Goal: Transaction & Acquisition: Subscribe to service/newsletter

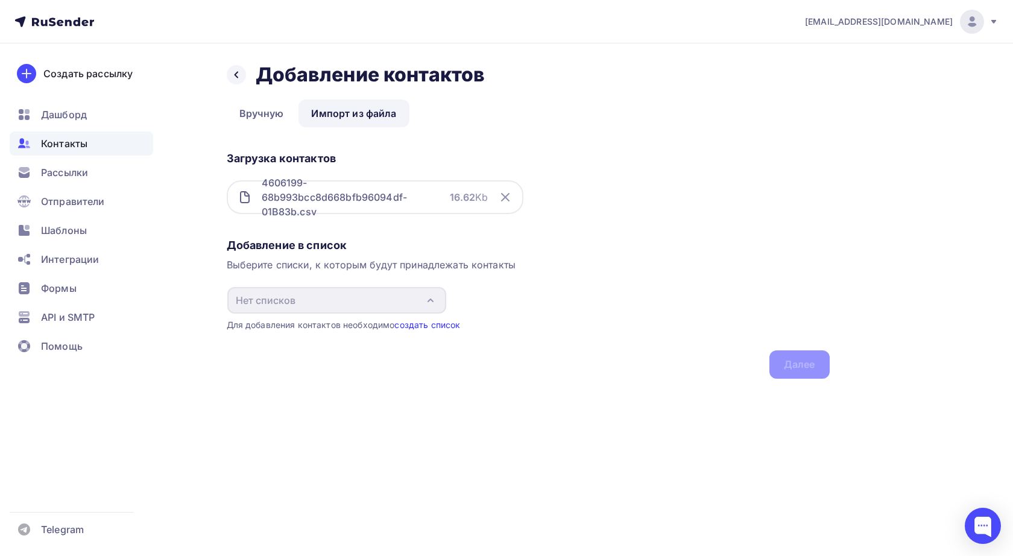
click at [418, 324] on link "создать список" at bounding box center [427, 324] width 66 height 10
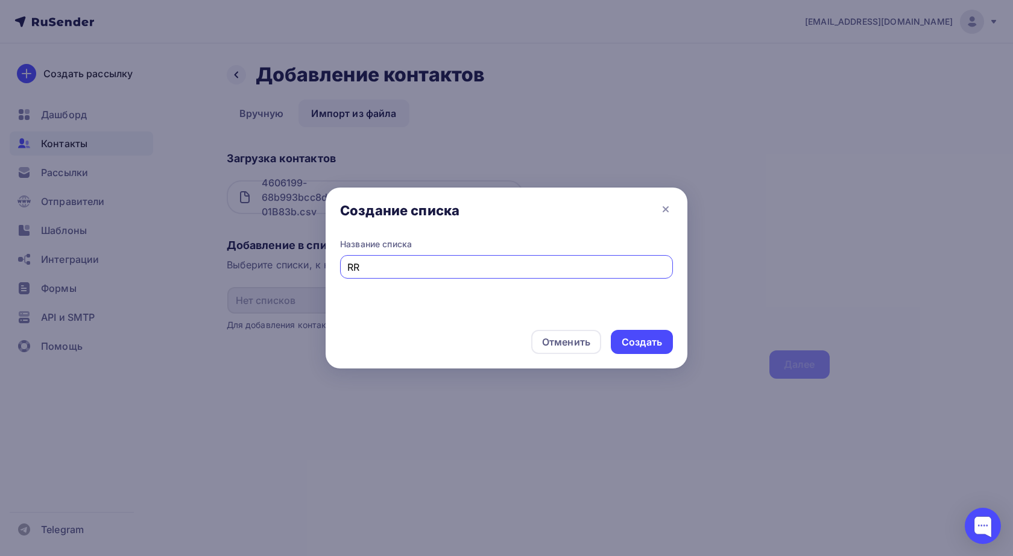
type input "R"
type input "Контакты"
click at [638, 348] on div "Создать" at bounding box center [641, 342] width 40 height 14
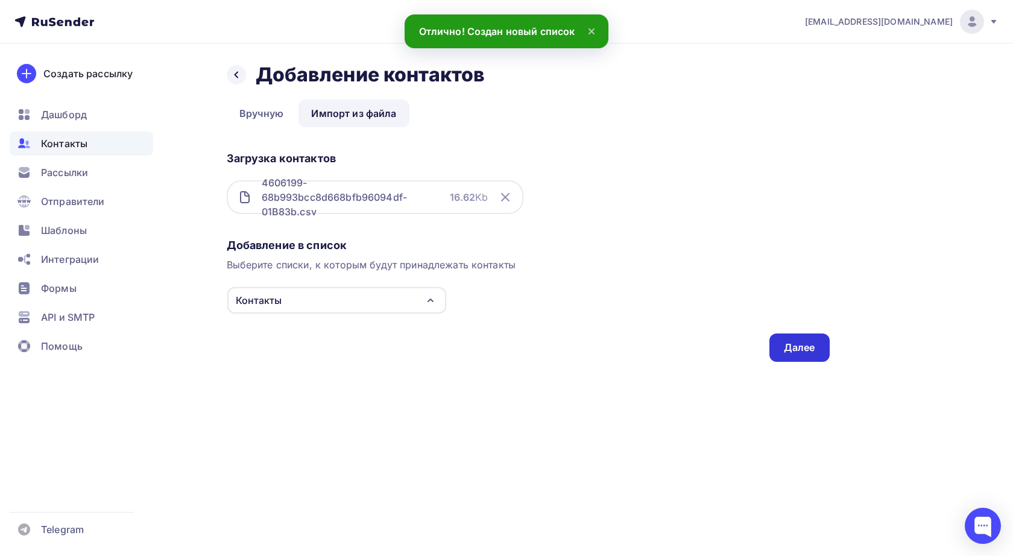
click at [802, 343] on div "Далее" at bounding box center [799, 348] width 31 height 14
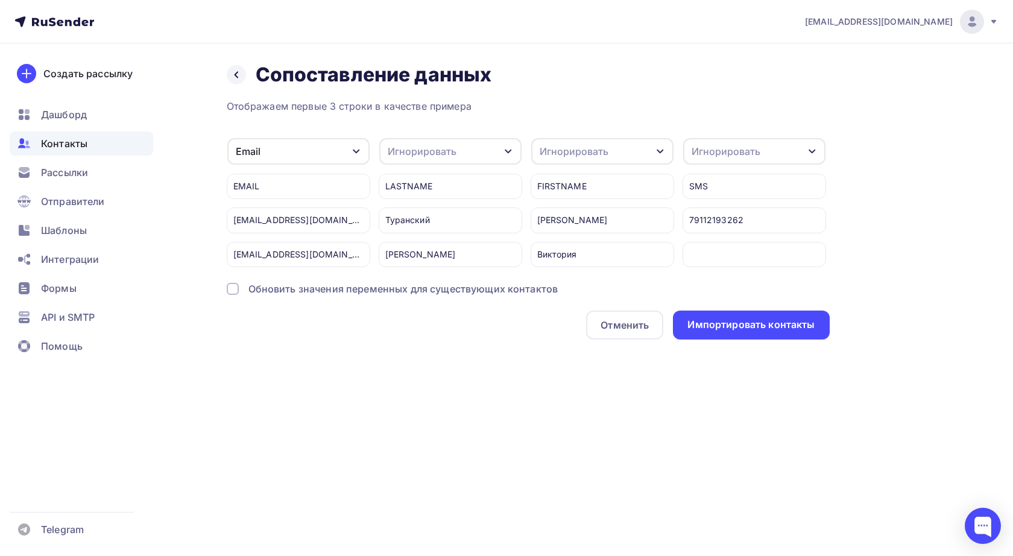
click at [506, 153] on icon "button" at bounding box center [508, 151] width 10 height 10
click at [430, 221] on div "Имя" at bounding box center [428, 223] width 70 height 14
click at [568, 149] on div "Игнорировать" at bounding box center [573, 151] width 69 height 14
click at [573, 98] on div "Назад Сопоставление данных Сопоставление данных Отображаем первые 3 строки в ка…" at bounding box center [528, 201] width 603 height 277
click at [494, 148] on div "Имя" at bounding box center [450, 151] width 142 height 27
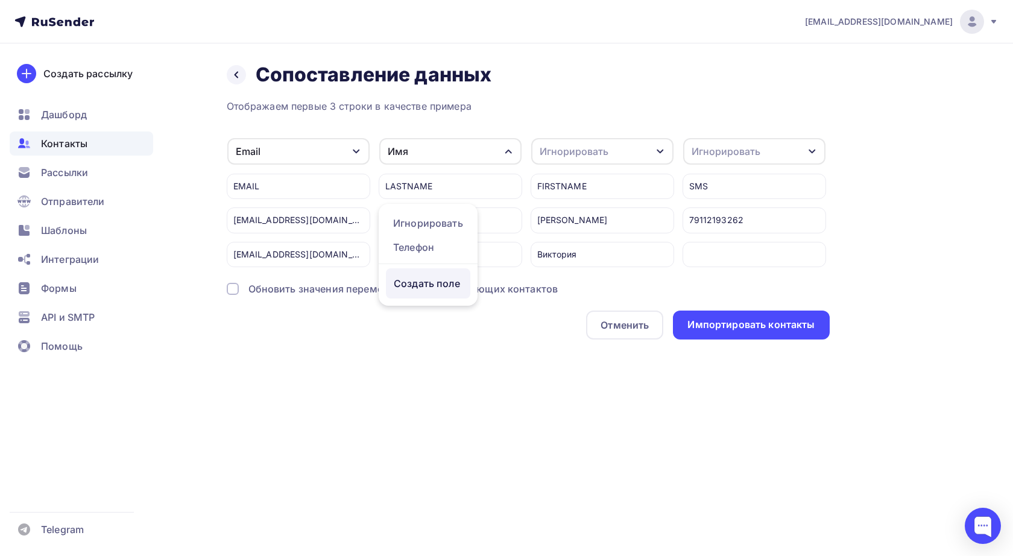
click at [431, 283] on div "Создать поле" at bounding box center [428, 283] width 84 height 30
type input "Фамилия"
click at [500, 378] on div "Назад Сопоставление данных Сопоставление данных Отображаем первые 3 строки в ка…" at bounding box center [507, 215] width 988 height 344
click at [606, 154] on div "Игнорировать" at bounding box center [573, 151] width 69 height 14
click at [529, 341] on div "Назад Сопоставление данных Сопоставление данных Отображаем первые 3 строки в ка…" at bounding box center [507, 215] width 988 height 344
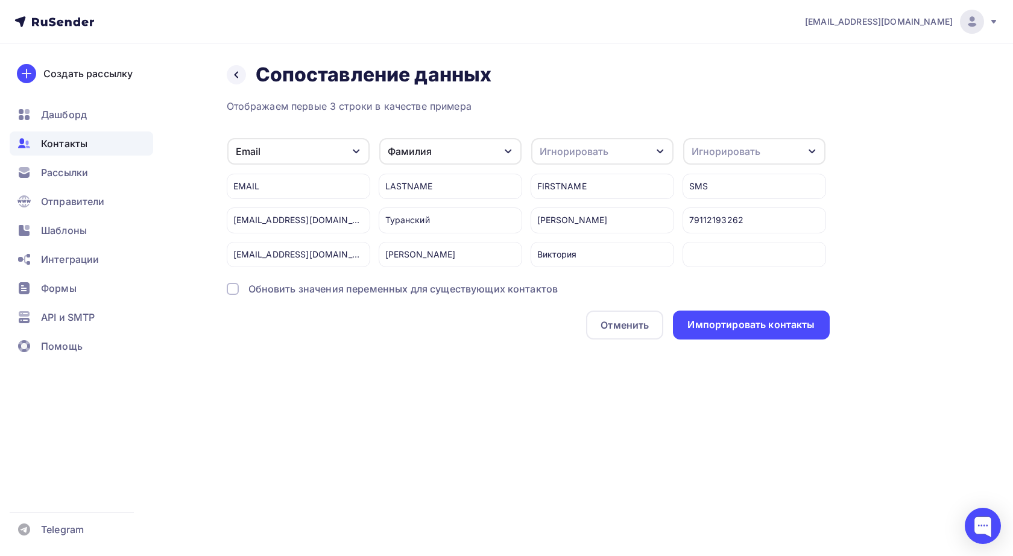
click at [494, 153] on div "Фамилия" at bounding box center [450, 151] width 142 height 27
click at [640, 145] on div "Игнорировать" at bounding box center [602, 151] width 142 height 27
click at [718, 147] on div "Игнорировать" at bounding box center [725, 151] width 69 height 14
click at [723, 244] on div "Телефон" at bounding box center [732, 247] width 70 height 14
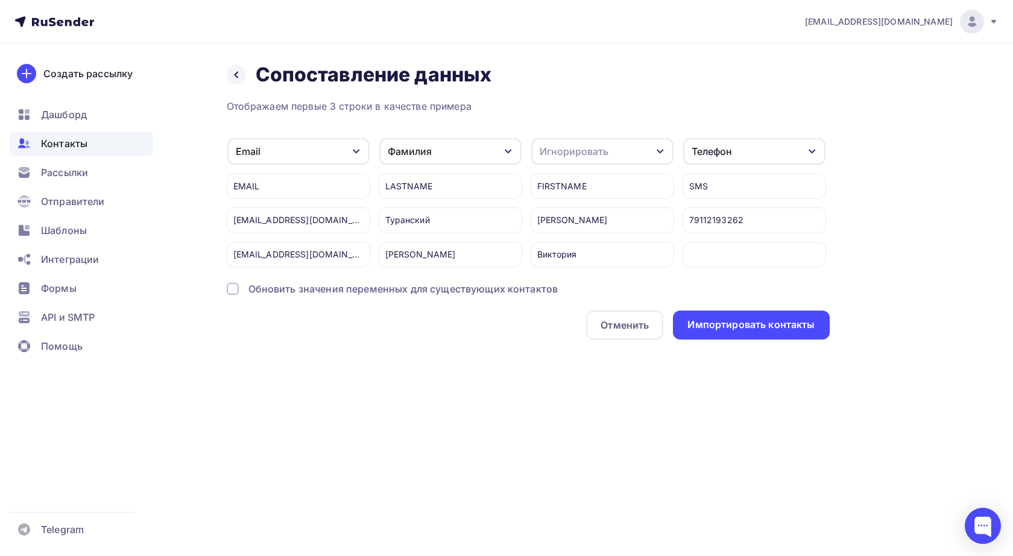
click at [485, 137] on button "Фамилия" at bounding box center [450, 151] width 143 height 28
click at [509, 90] on div "Назад Сопоставление данных Сопоставление данных Отображаем первые 3 строки в ка…" at bounding box center [528, 201] width 603 height 277
click at [450, 289] on div "Обновить значения переменных для существующих контактов" at bounding box center [403, 288] width 310 height 14
click at [348, 150] on div "Email" at bounding box center [298, 151] width 142 height 27
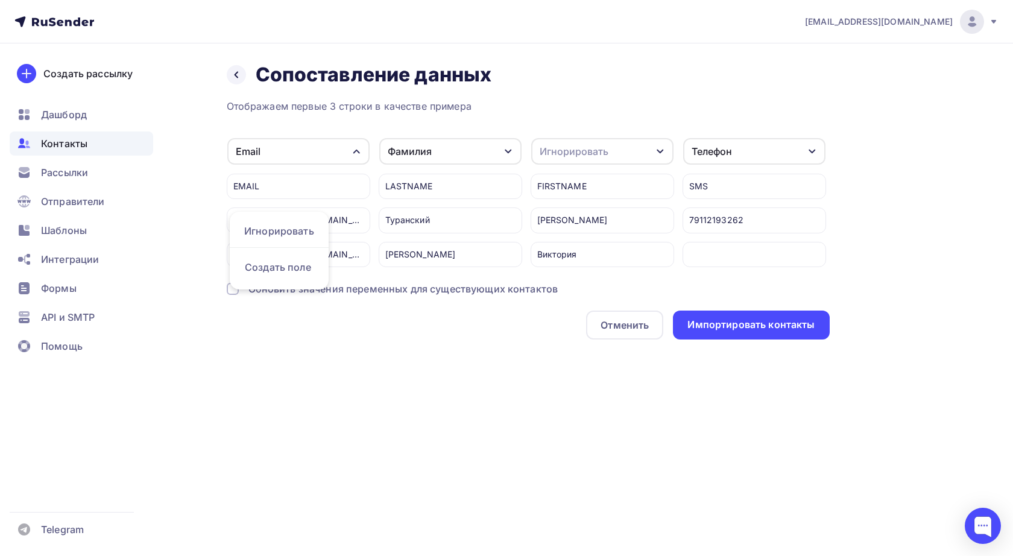
click at [348, 150] on div "Email" at bounding box center [298, 151] width 142 height 27
click at [459, 157] on div "Фамилия" at bounding box center [450, 151] width 142 height 27
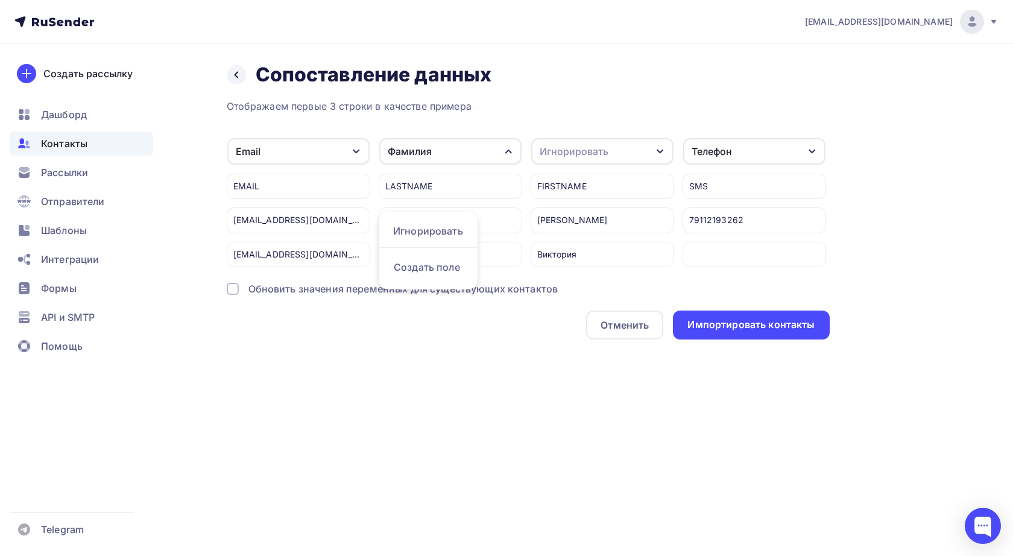
click at [459, 157] on div "Фамилия" at bounding box center [450, 151] width 142 height 27
click at [241, 75] on div at bounding box center [236, 74] width 19 height 19
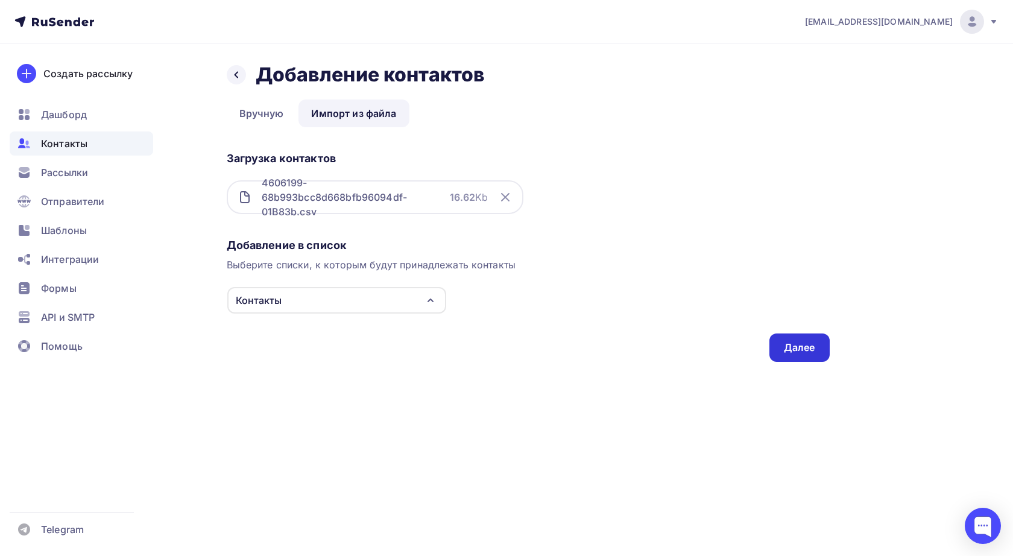
click at [778, 345] on div "Далее" at bounding box center [799, 347] width 60 height 28
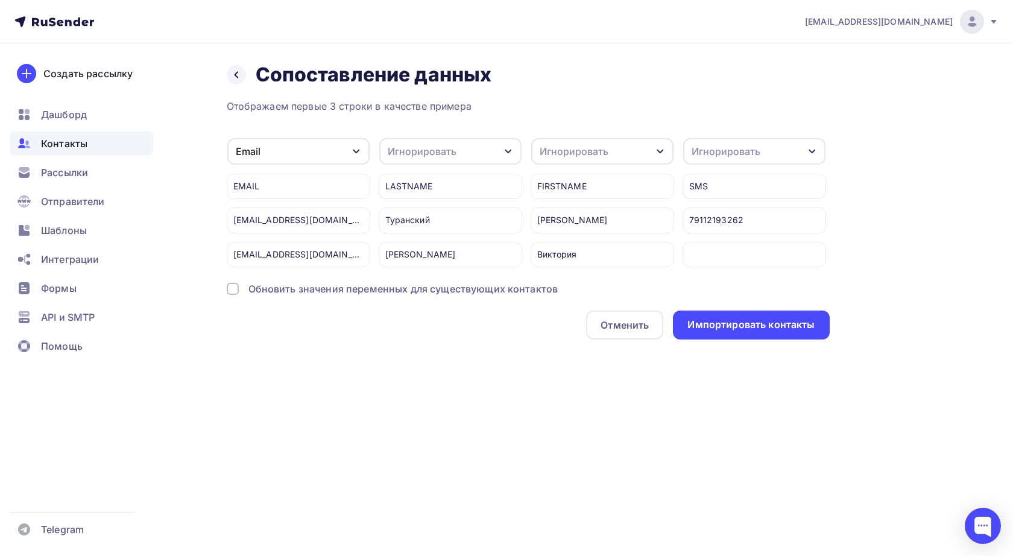
click at [501, 147] on div "Игнорировать" at bounding box center [450, 151] width 142 height 27
click at [424, 220] on div "Имя" at bounding box center [428, 223] width 70 height 14
click at [731, 151] on div "Игнорировать" at bounding box center [725, 151] width 69 height 14
click at [729, 244] on div "Телефон" at bounding box center [732, 247] width 70 height 14
click at [589, 151] on div "Игнорировать" at bounding box center [573, 151] width 69 height 14
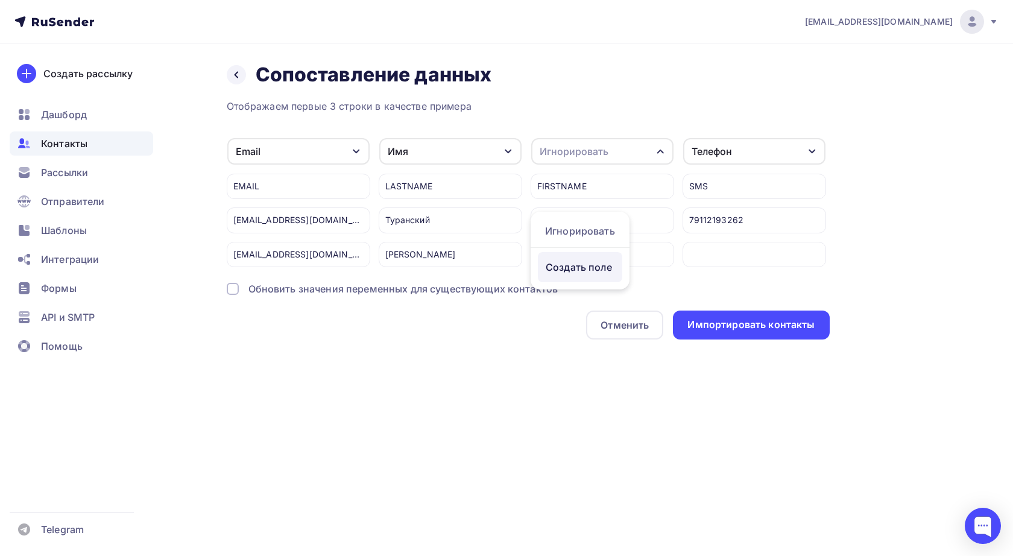
click at [572, 266] on div "Создать поле" at bounding box center [580, 267] width 84 height 30
type input "Фамилия"
click at [729, 278] on div "Отображаем первые 3 строки в качестве примера Email Игнорировать Создать поле E…" at bounding box center [528, 219] width 603 height 240
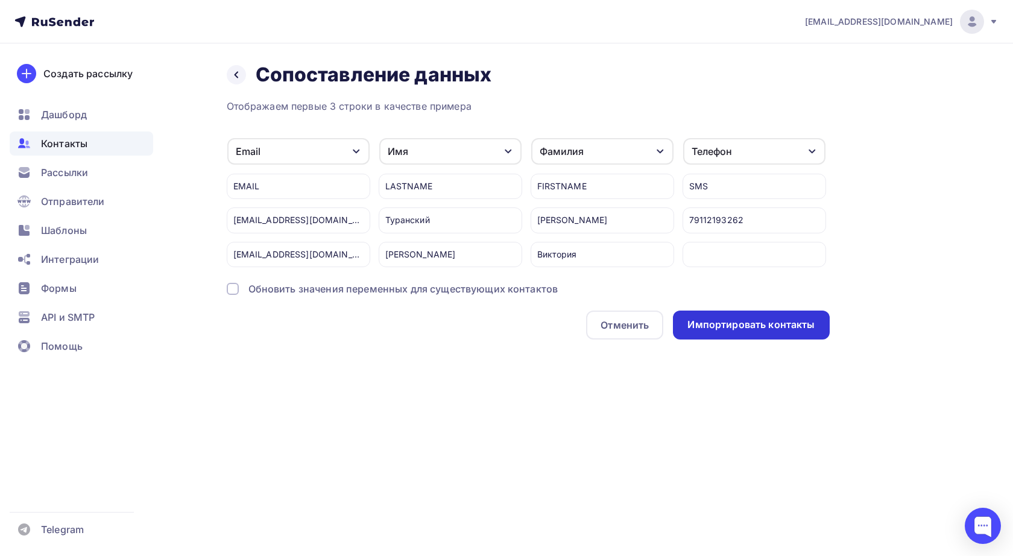
click at [731, 319] on div "Импортировать контакты" at bounding box center [750, 325] width 127 height 14
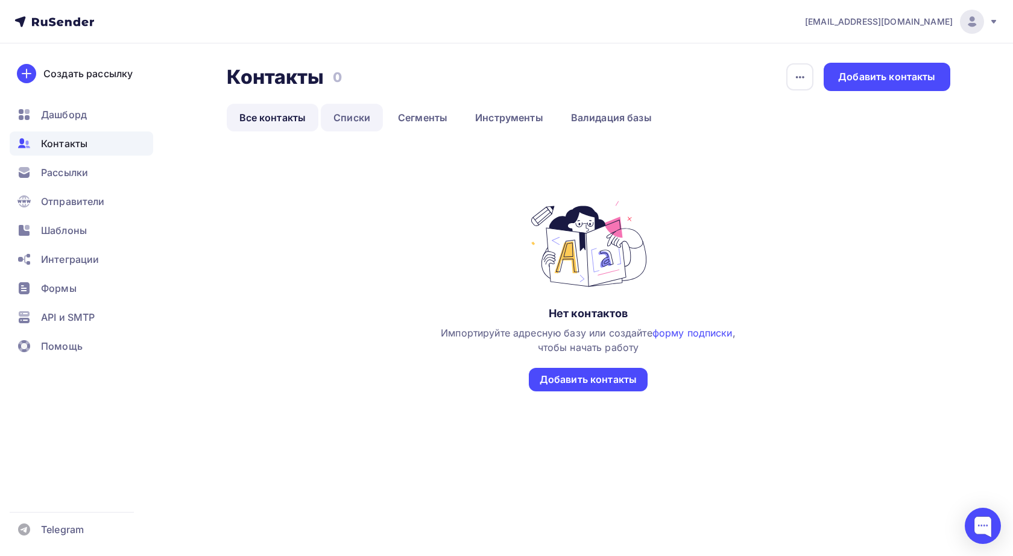
click at [356, 112] on link "Списки" at bounding box center [352, 118] width 62 height 28
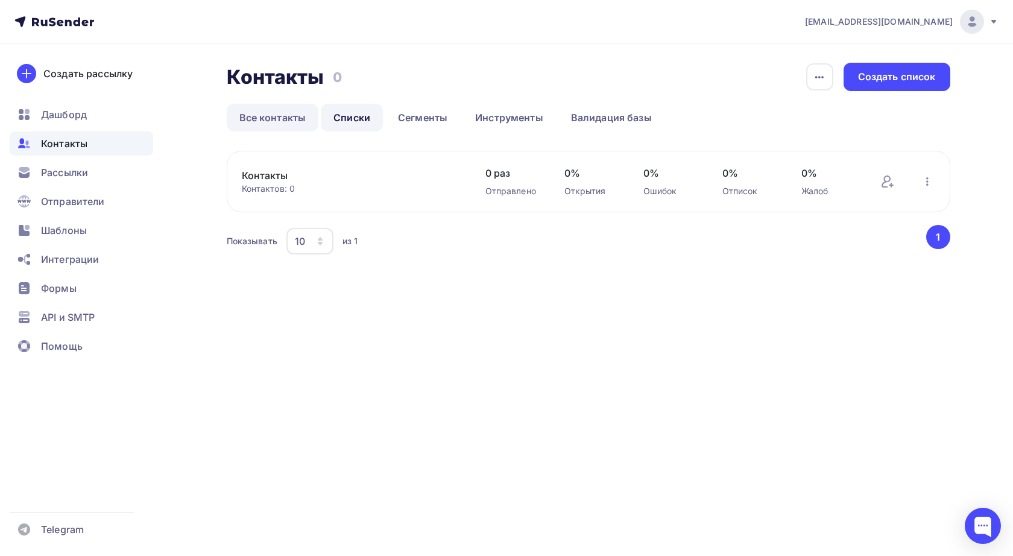
click at [266, 122] on link "Все контакты" at bounding box center [273, 118] width 92 height 28
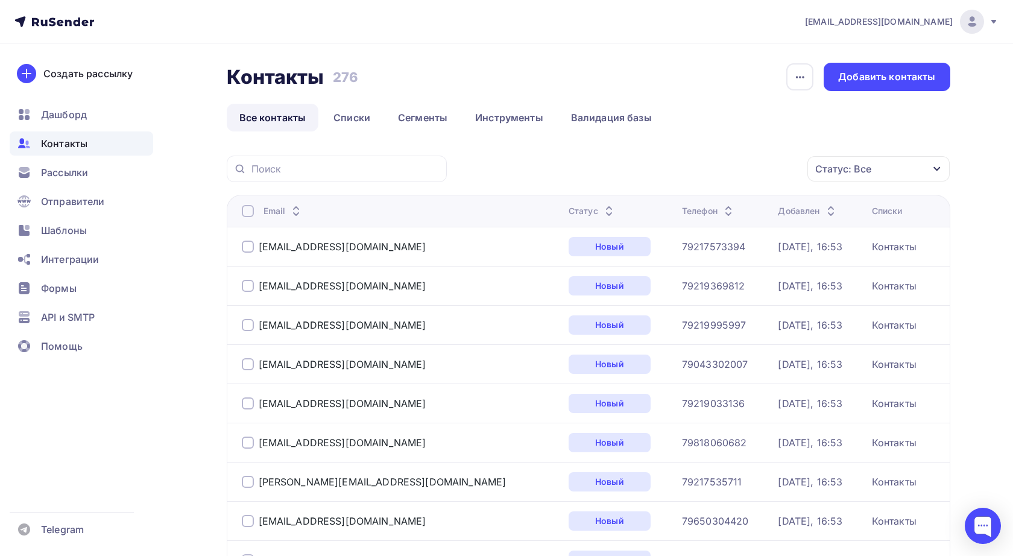
click at [823, 209] on icon at bounding box center [830, 214] width 14 height 14
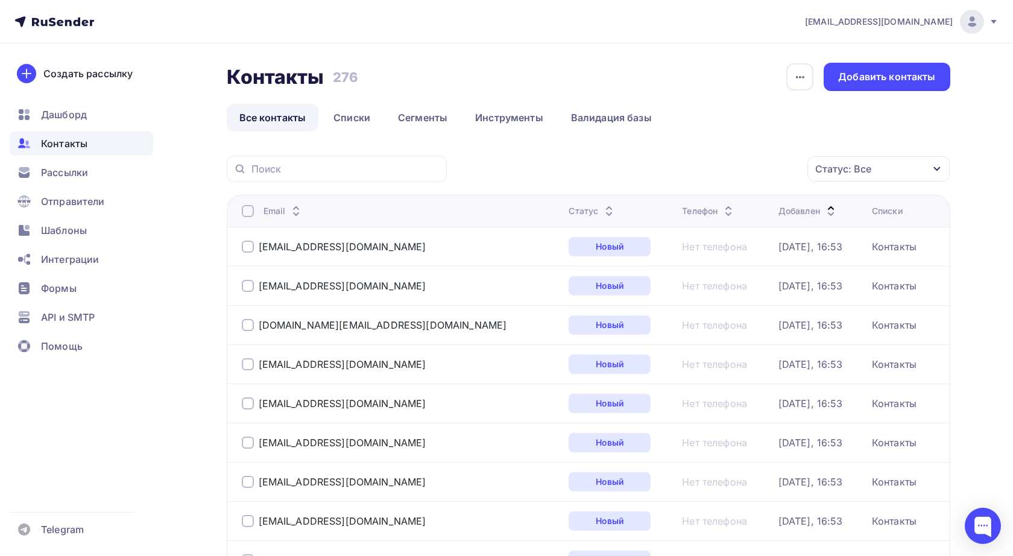
click at [823, 212] on icon at bounding box center [830, 214] width 14 height 14
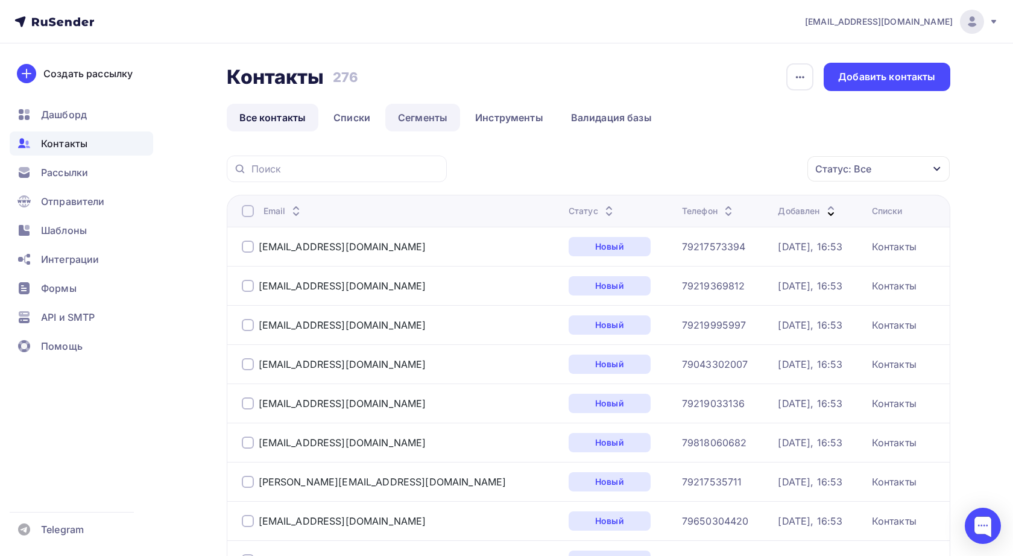
click at [415, 116] on link "Сегменты" at bounding box center [422, 118] width 75 height 28
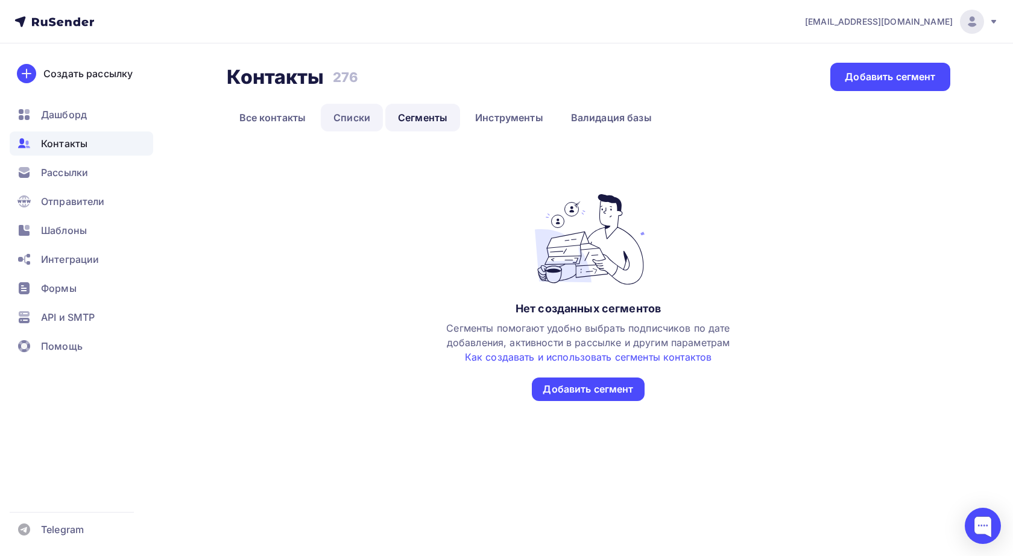
click at [356, 116] on link "Списки" at bounding box center [352, 118] width 62 height 28
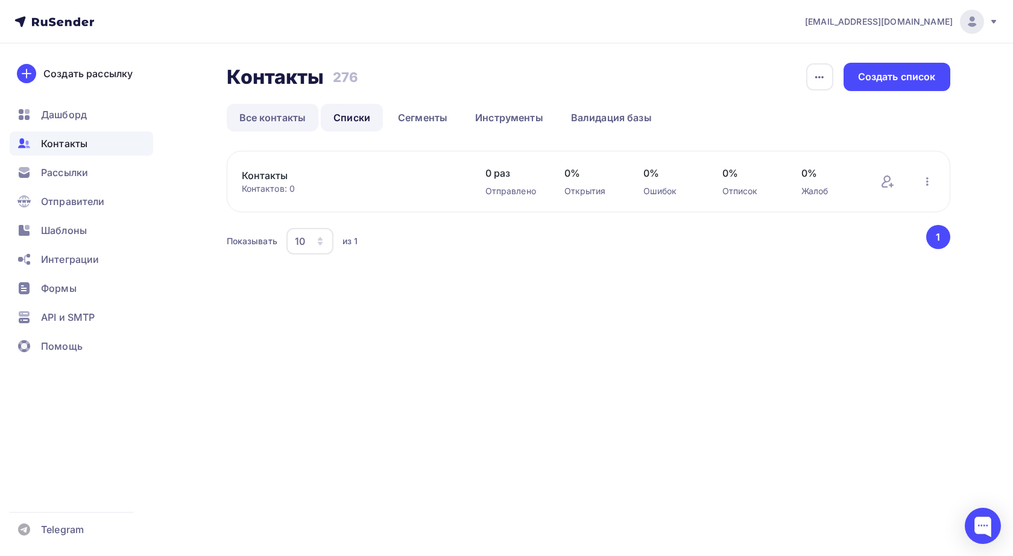
click at [286, 115] on link "Все контакты" at bounding box center [273, 118] width 92 height 28
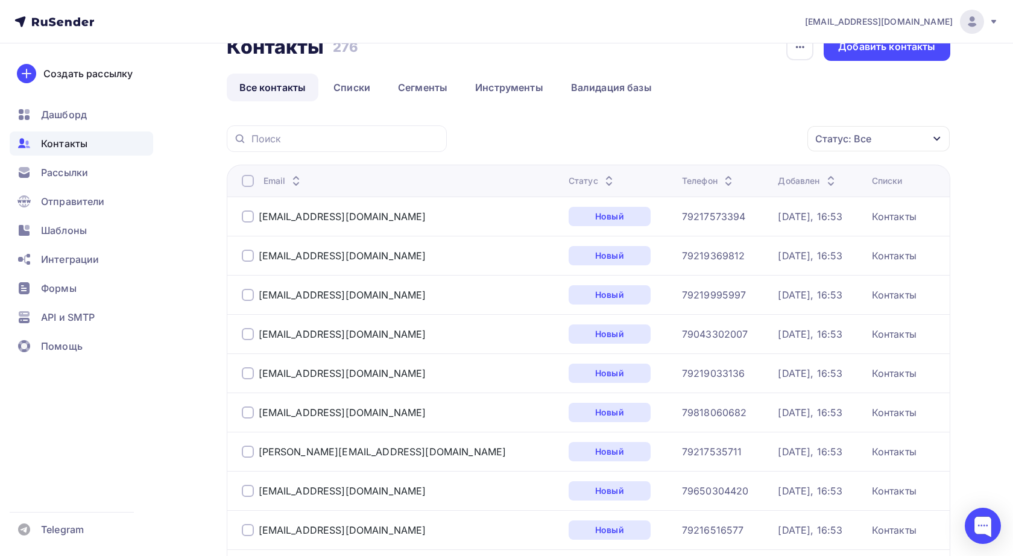
scroll to position [75, 0]
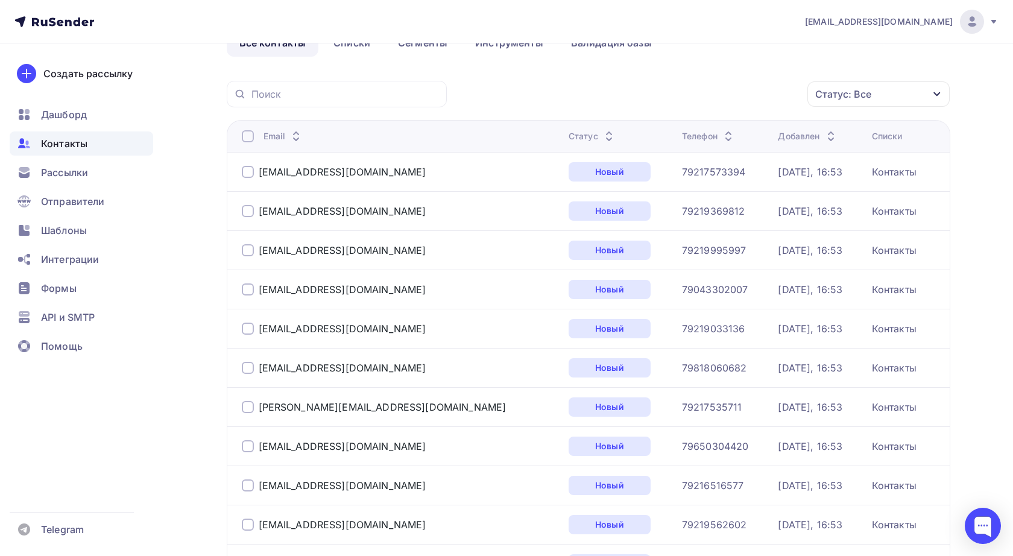
click at [938, 98] on icon "button" at bounding box center [937, 94] width 10 height 10
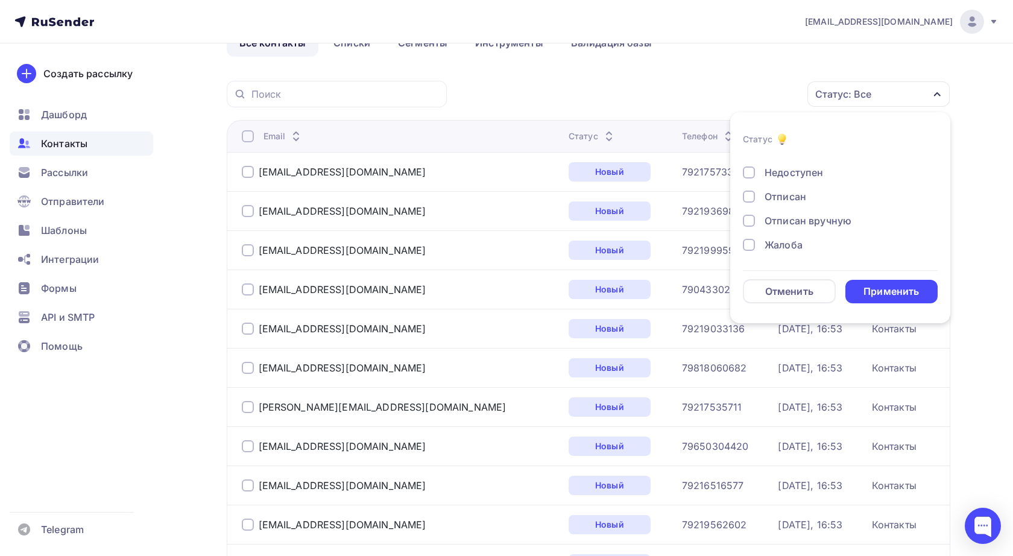
scroll to position [87, 0]
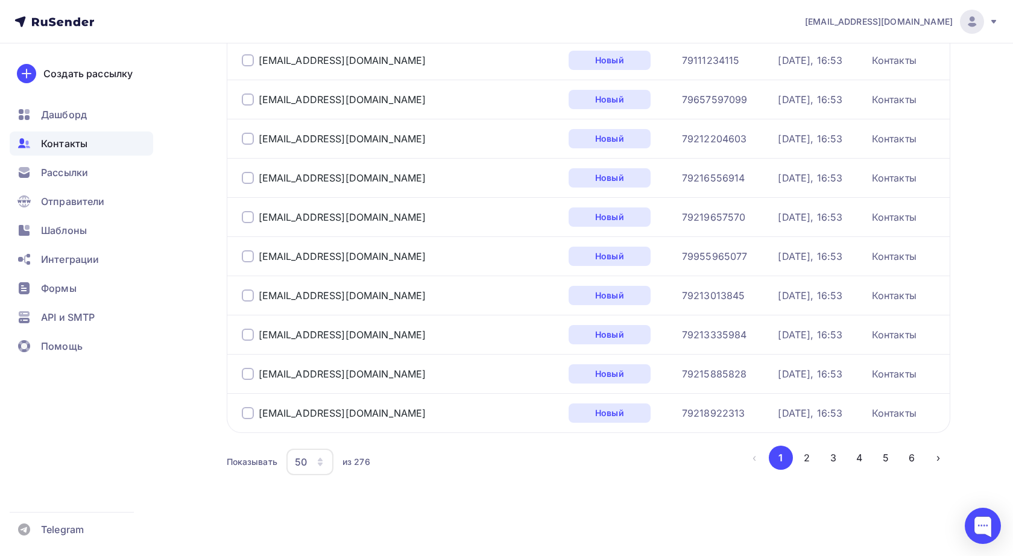
scroll to position [1754, 0]
click at [805, 457] on button "2" at bounding box center [806, 457] width 24 height 24
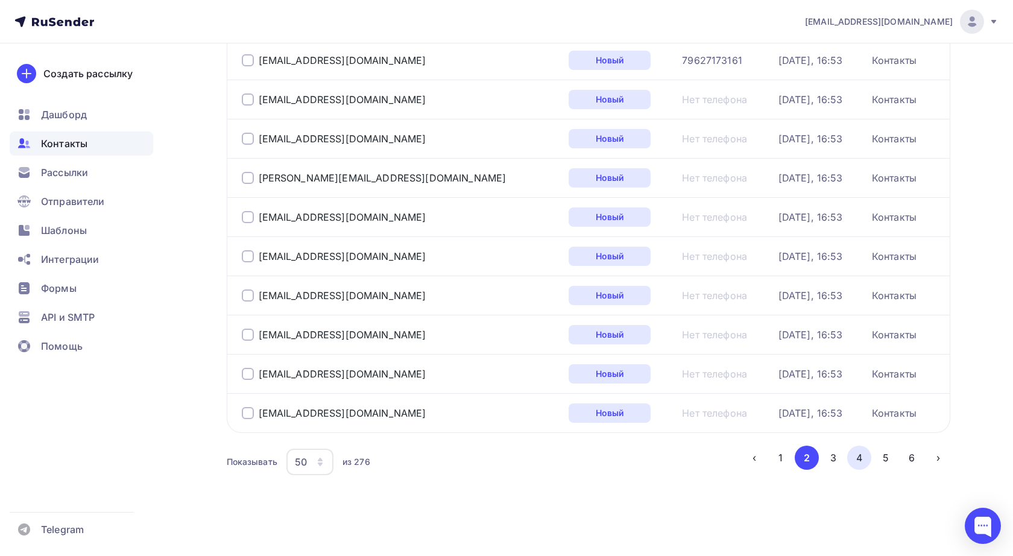
click at [856, 458] on button "4" at bounding box center [859, 457] width 24 height 24
click at [913, 459] on button "6" at bounding box center [911, 457] width 24 height 24
click at [780, 456] on button "1" at bounding box center [780, 457] width 24 height 24
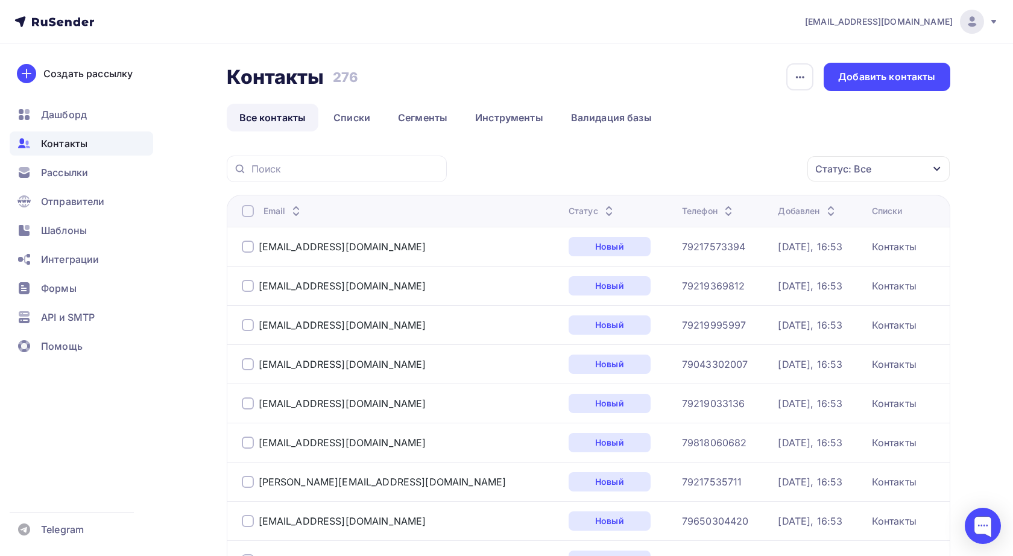
scroll to position [0, 0]
click at [86, 166] on span "Рассылки" at bounding box center [64, 172] width 47 height 14
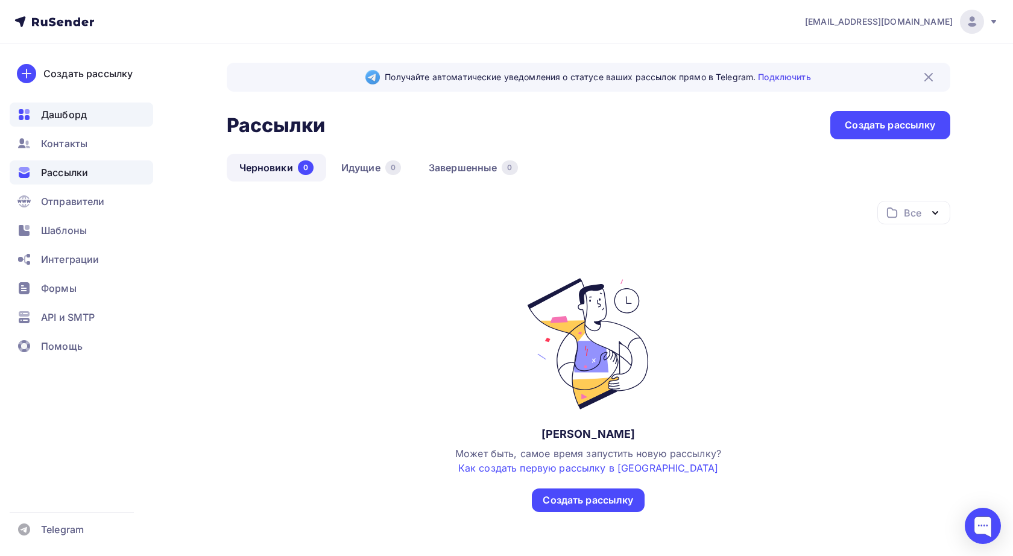
click at [72, 113] on span "Дашборд" at bounding box center [64, 114] width 46 height 14
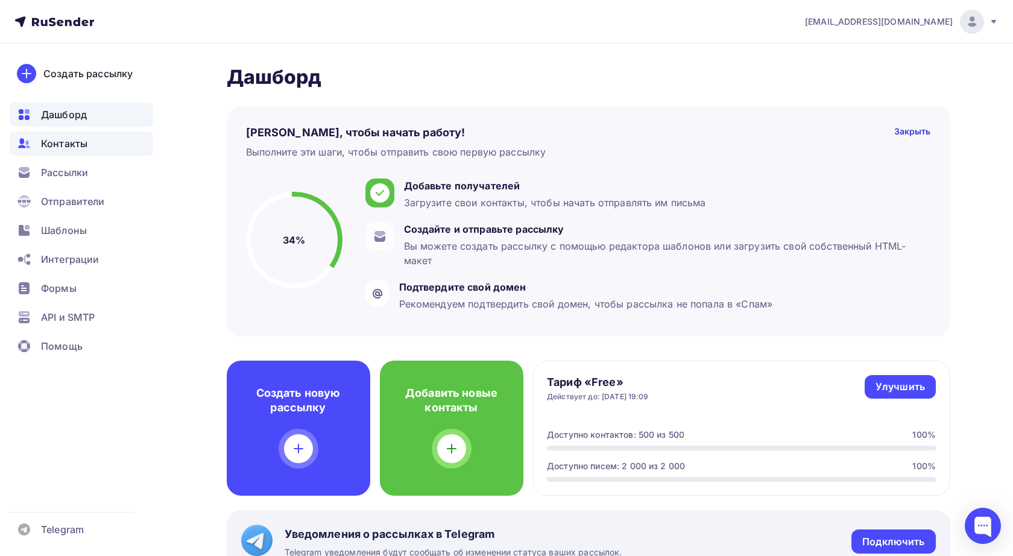
click at [86, 146] on span "Контакты" at bounding box center [64, 143] width 46 height 14
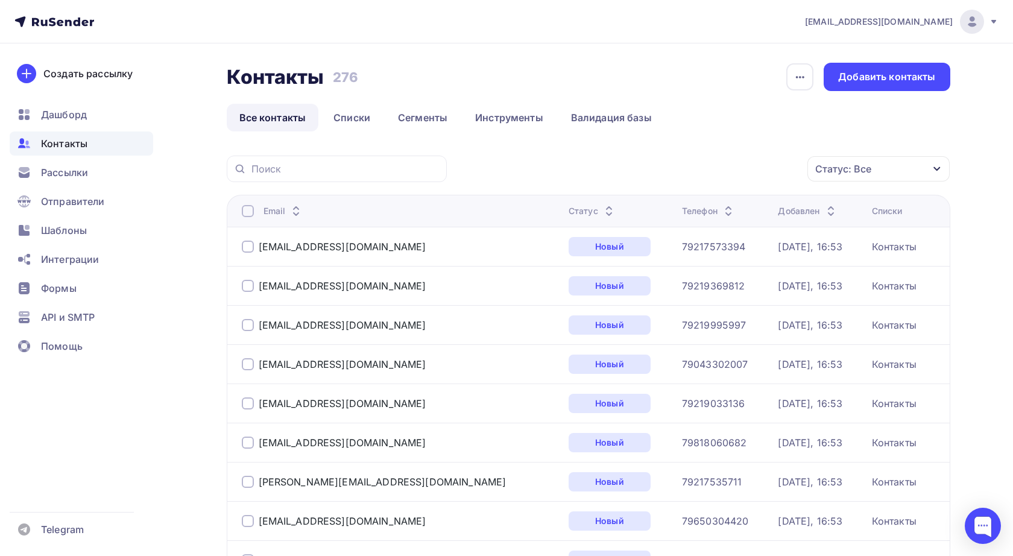
click at [568, 210] on div "Статус" at bounding box center [592, 211] width 48 height 12
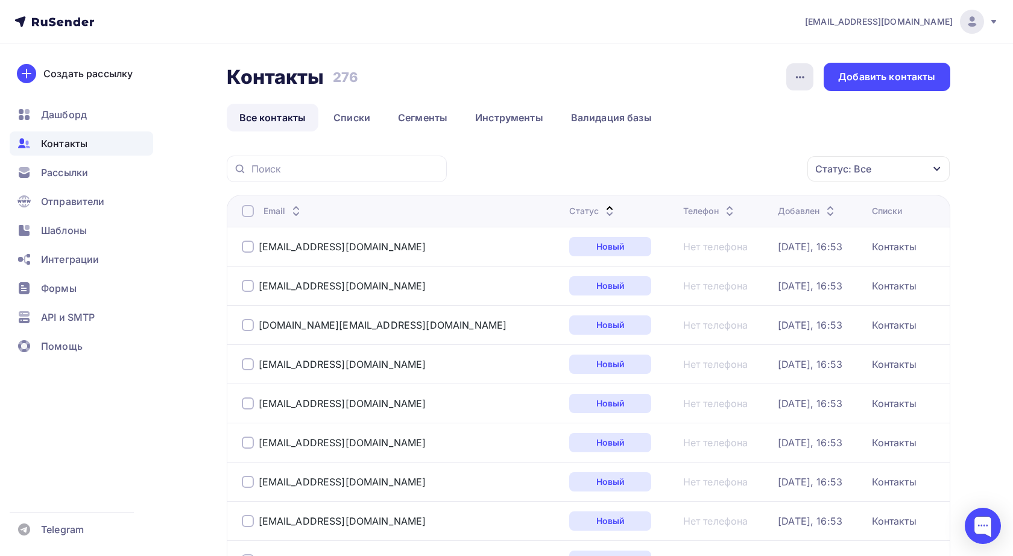
click at [801, 68] on div "button" at bounding box center [799, 76] width 27 height 27
click at [724, 170] on div "Статус: Все Статус Новый Активный Не существует Переполнен Недоступен Отписан О…" at bounding box center [702, 169] width 495 height 27
click at [494, 112] on link "Инструменты" at bounding box center [508, 118] width 93 height 28
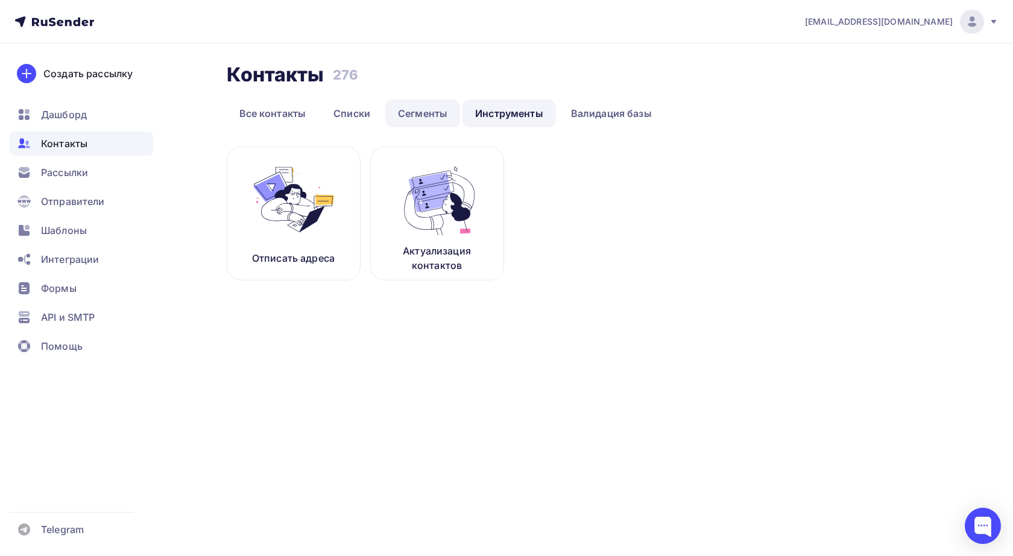
click at [438, 110] on link "Сегменты" at bounding box center [422, 113] width 75 height 28
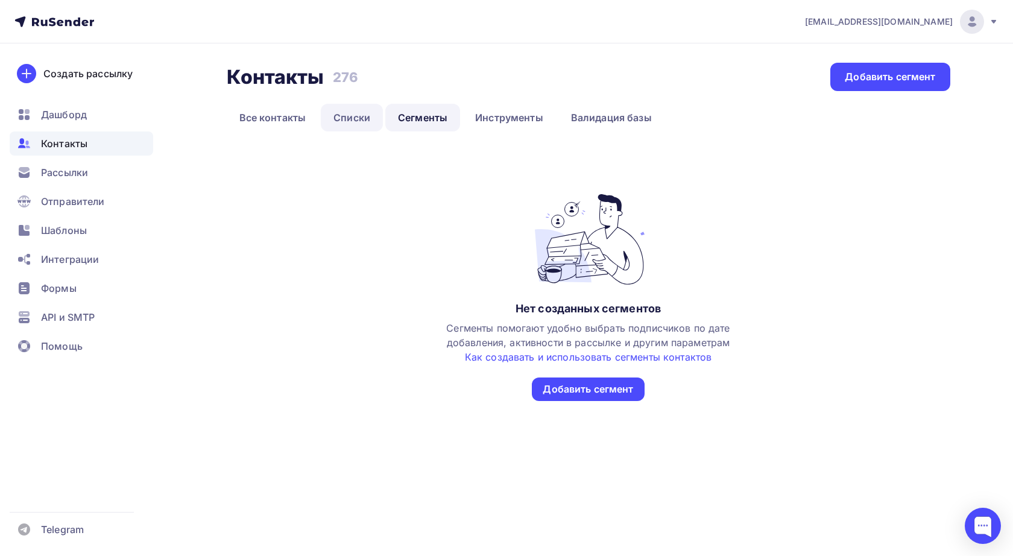
click at [355, 118] on link "Списки" at bounding box center [352, 118] width 62 height 28
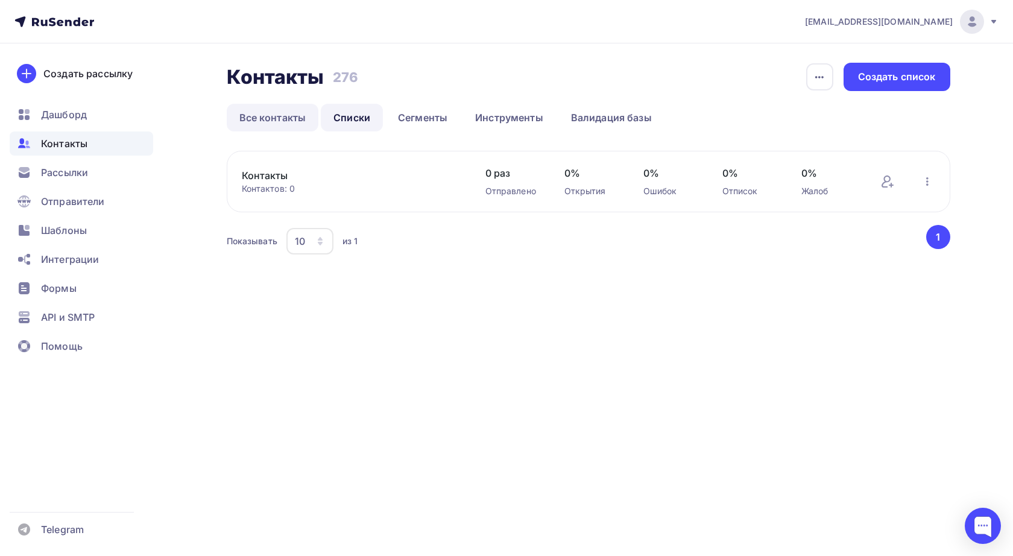
click at [288, 122] on link "Все контакты" at bounding box center [273, 118] width 92 height 28
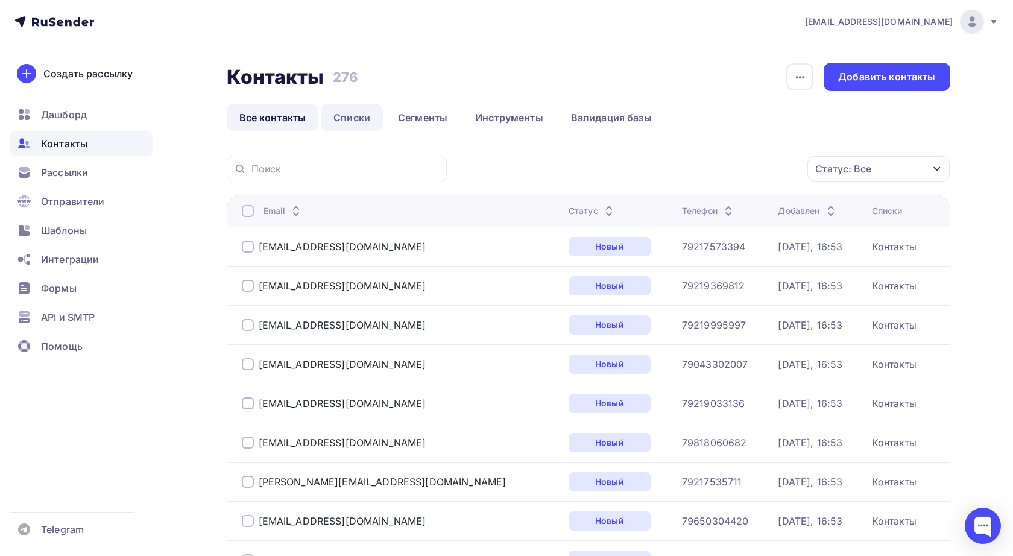
click at [359, 119] on link "Списки" at bounding box center [352, 118] width 62 height 28
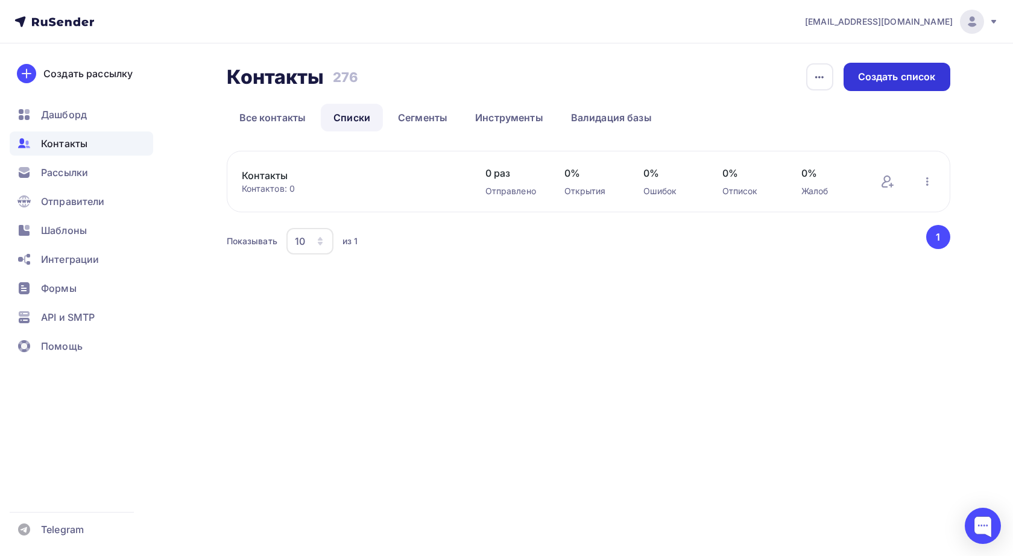
click at [910, 76] on div "Создать список" at bounding box center [897, 77] width 78 height 14
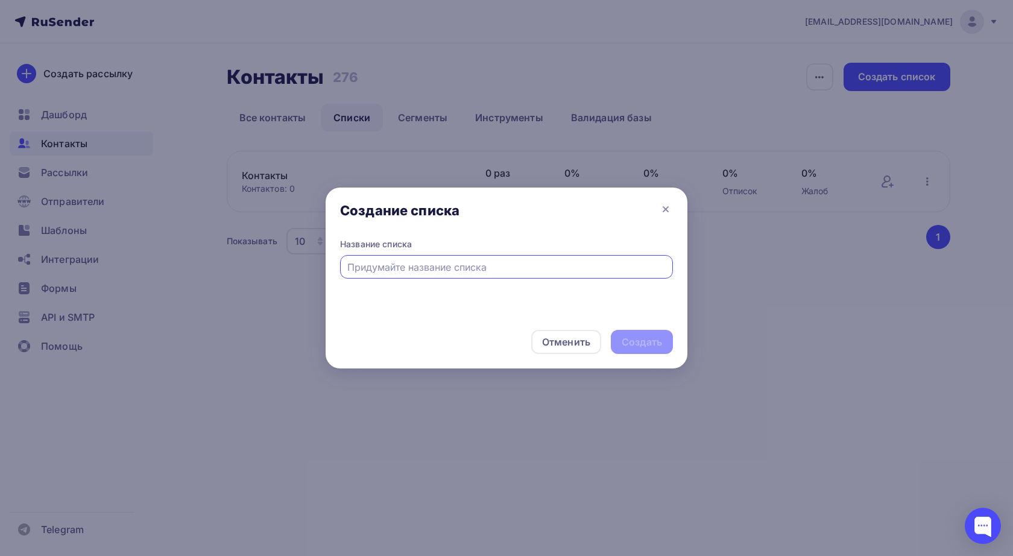
paste input "В ответе за мечту"
type input "В ответе за мечту"
click at [641, 334] on div "Создать" at bounding box center [642, 342] width 62 height 24
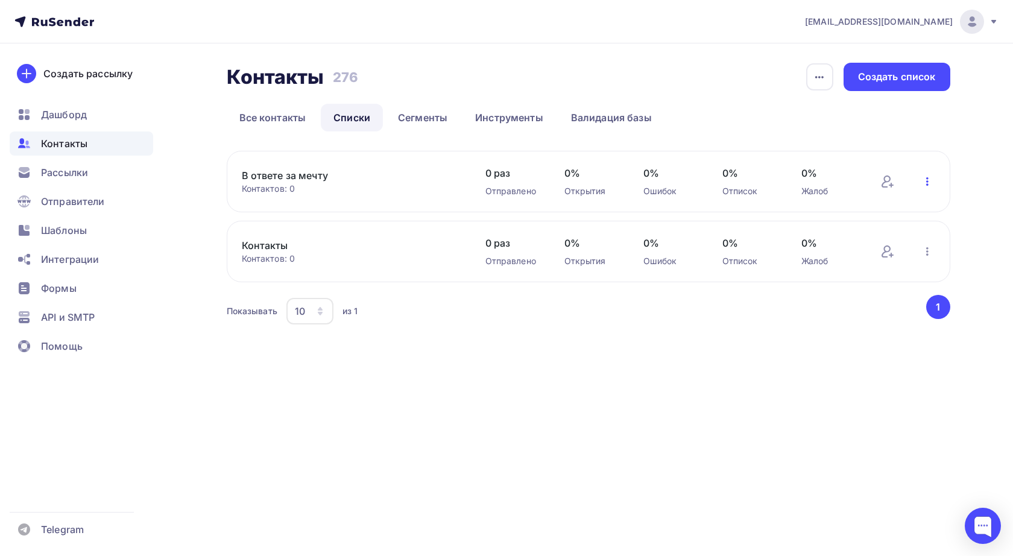
click at [926, 184] on icon "button" at bounding box center [927, 181] width 2 height 8
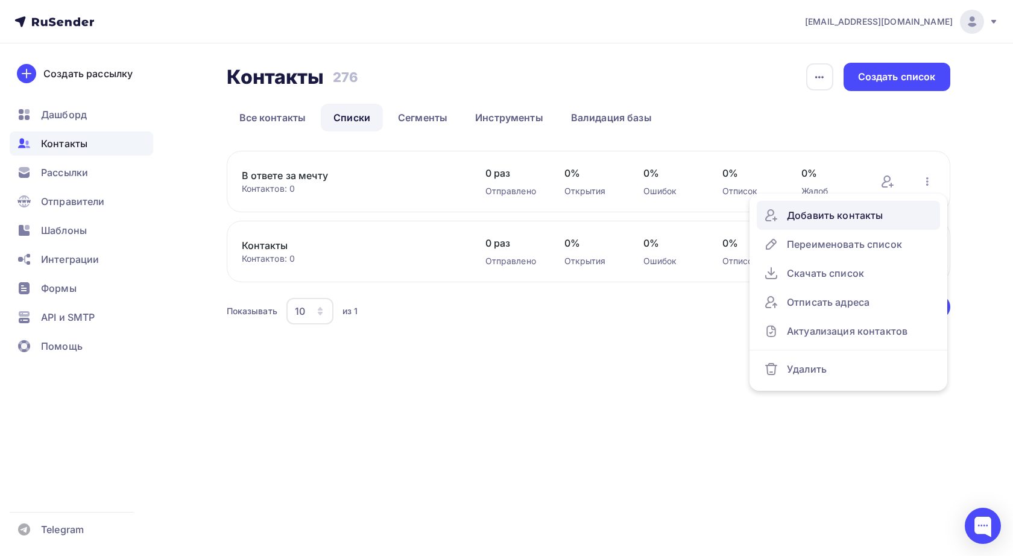
click at [856, 215] on div "Добавить контакты" at bounding box center [848, 215] width 169 height 19
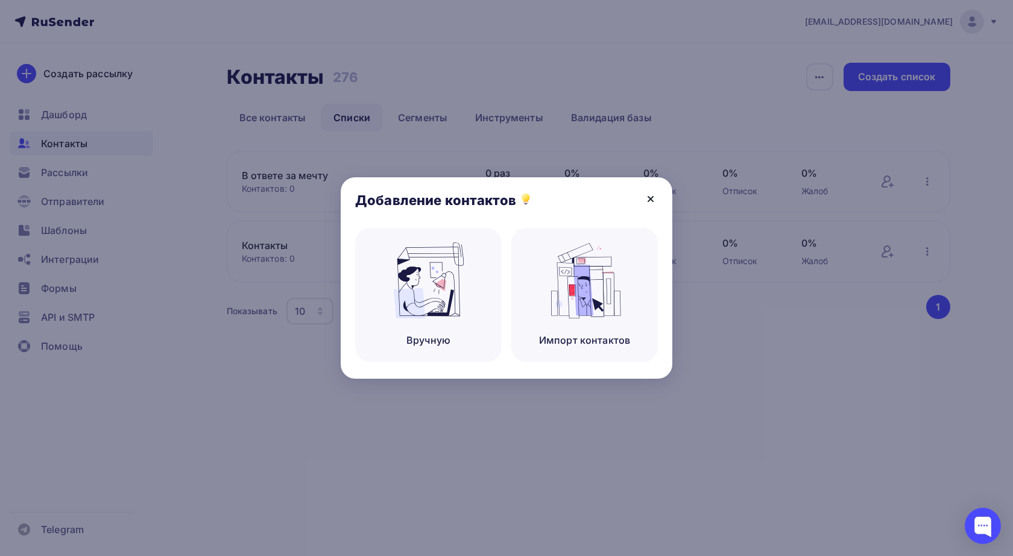
click at [650, 197] on icon at bounding box center [650, 199] width 14 height 14
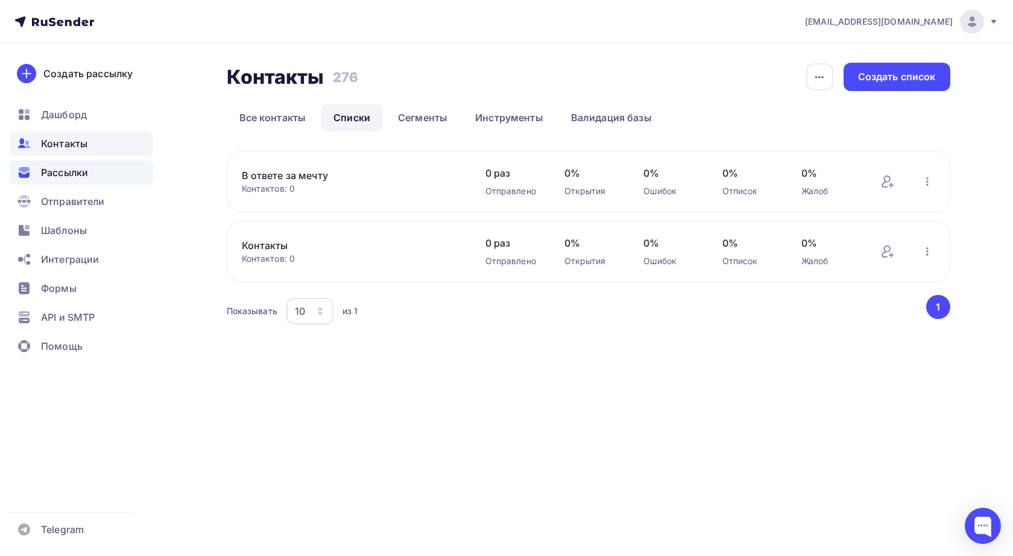
click at [67, 173] on span "Рассылки" at bounding box center [64, 172] width 47 height 14
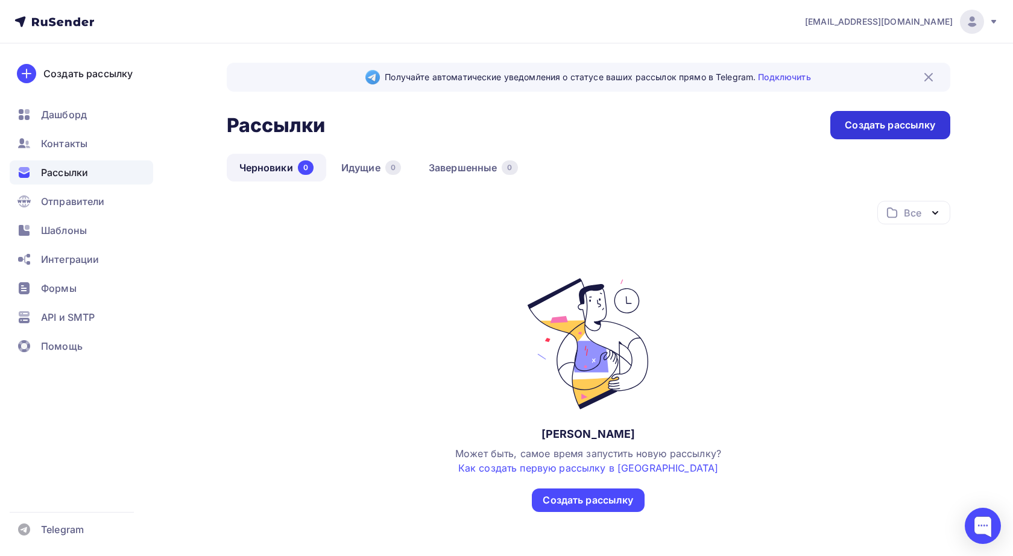
click at [883, 125] on div "Создать рассылку" at bounding box center [889, 125] width 90 height 14
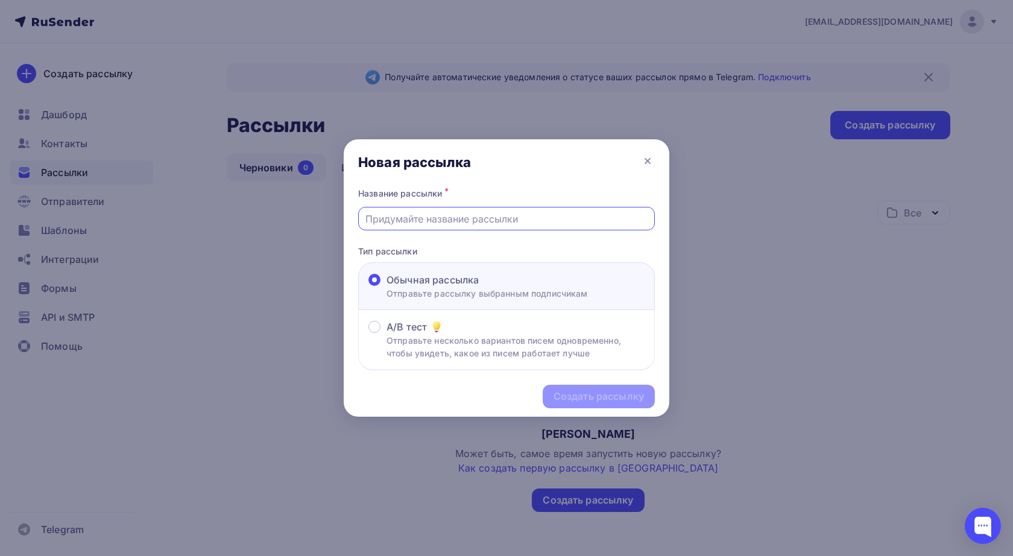
click at [467, 219] on input "text" at bounding box center [506, 219] width 283 height 14
paste input "В ответе за мечту"
type input "В ответе за мечту"
click at [609, 394] on div "Создать рассылку" at bounding box center [598, 396] width 90 height 14
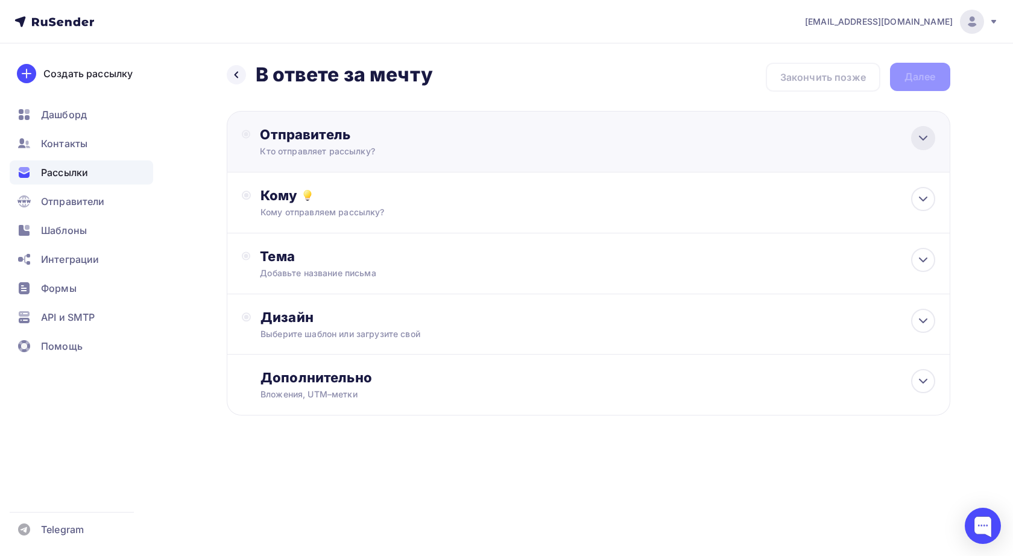
click at [914, 140] on div at bounding box center [923, 138] width 24 height 24
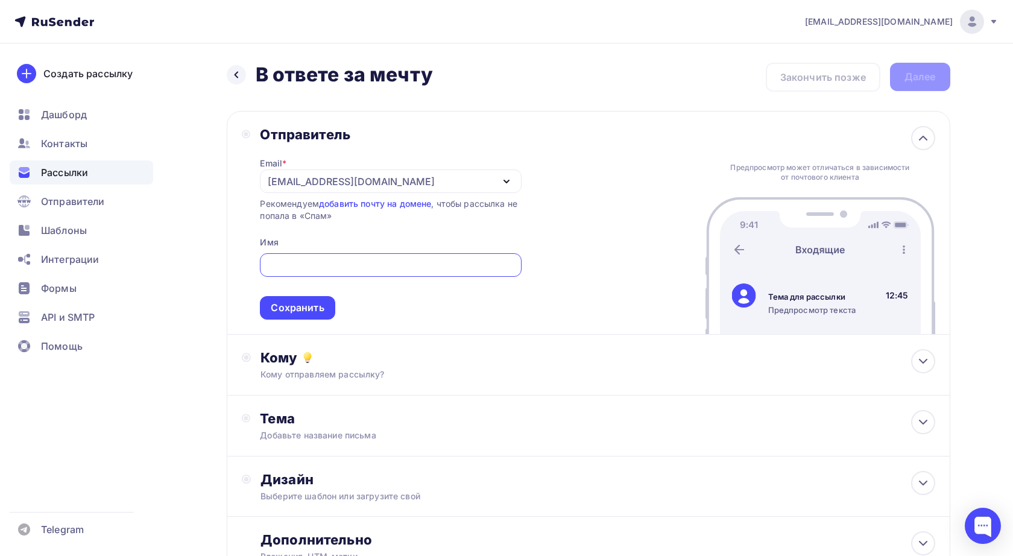
click at [497, 184] on div "[EMAIL_ADDRESS][DOMAIN_NAME]" at bounding box center [390, 181] width 261 height 24
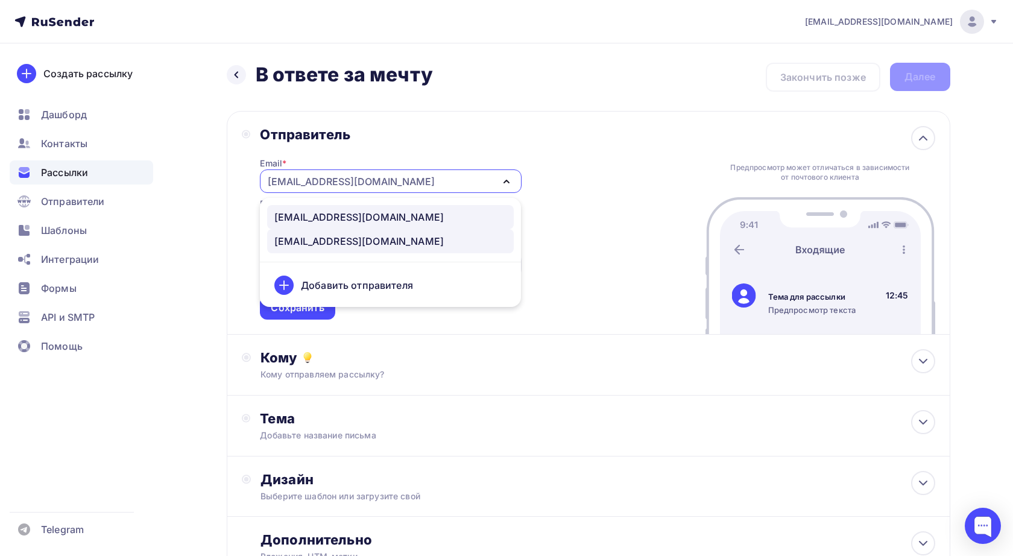
click at [366, 217] on div "[EMAIL_ADDRESS][DOMAIN_NAME]" at bounding box center [358, 217] width 169 height 14
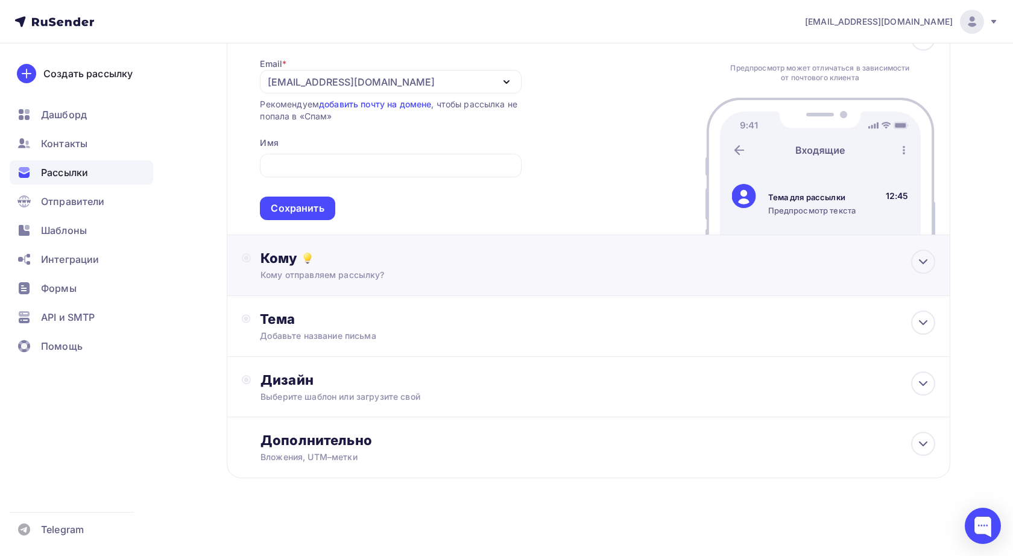
scroll to position [102, 0]
click at [920, 261] on icon at bounding box center [922, 262] width 7 height 4
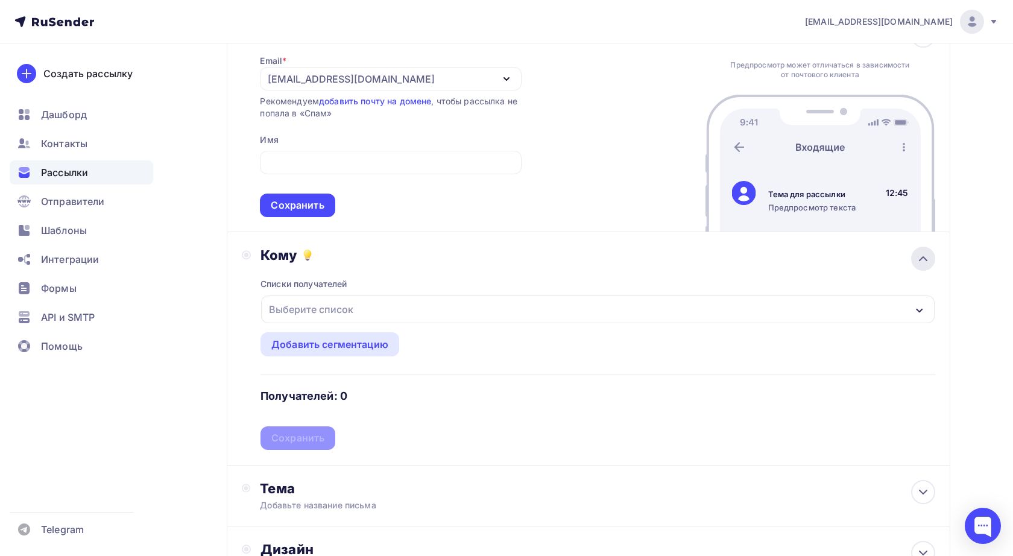
scroll to position [101, 0]
click at [643, 312] on div "Выберите список" at bounding box center [597, 311] width 673 height 28
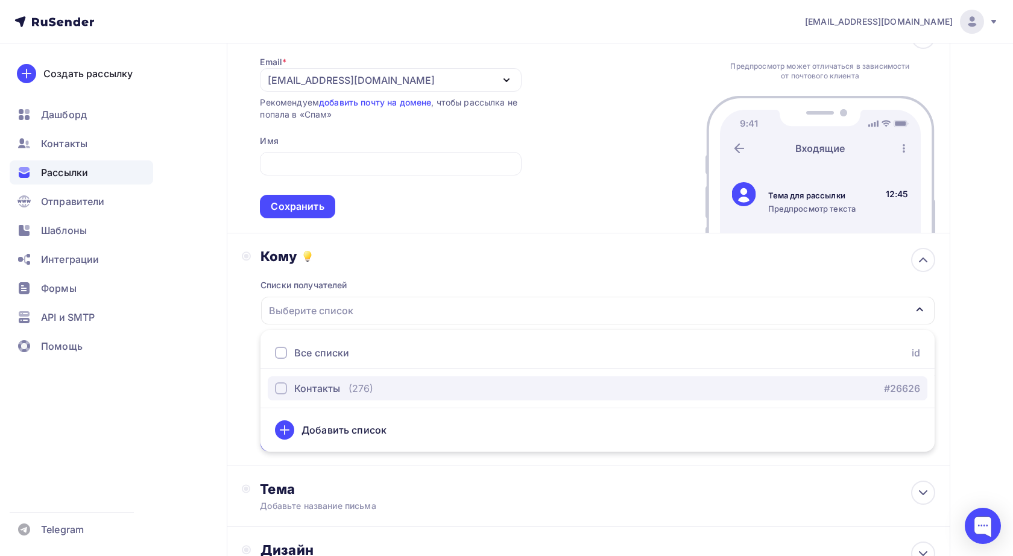
click at [283, 388] on div "button" at bounding box center [281, 388] width 12 height 12
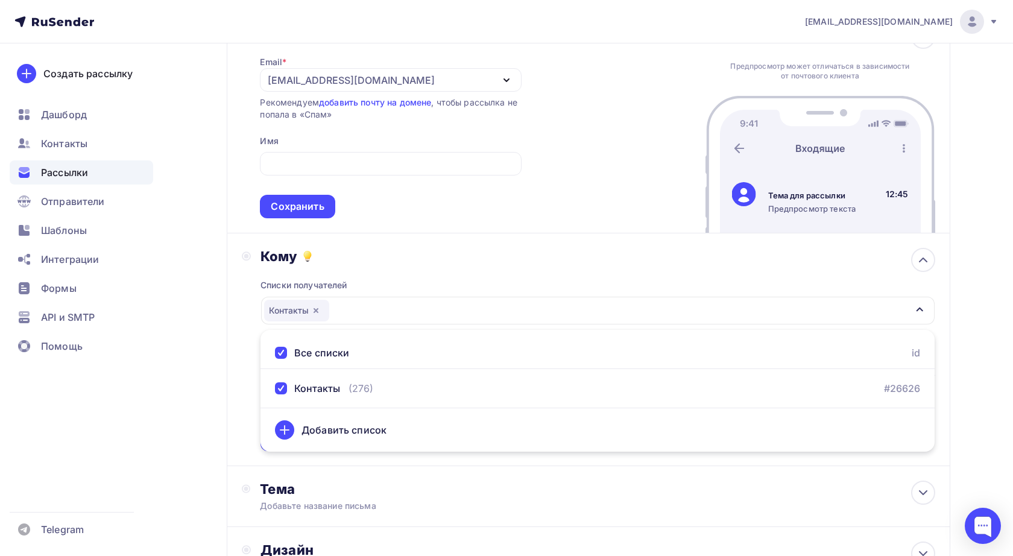
click at [227, 377] on div "Кому Списки получателей Контакты Все списки id Контакты (276) #26626 Добавить с…" at bounding box center [588, 349] width 723 height 233
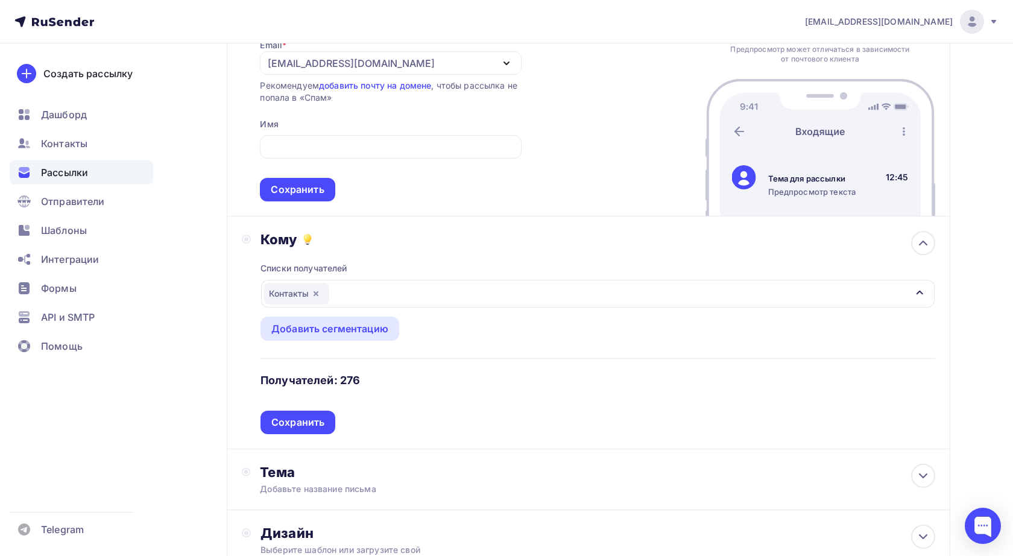
scroll to position [126, 0]
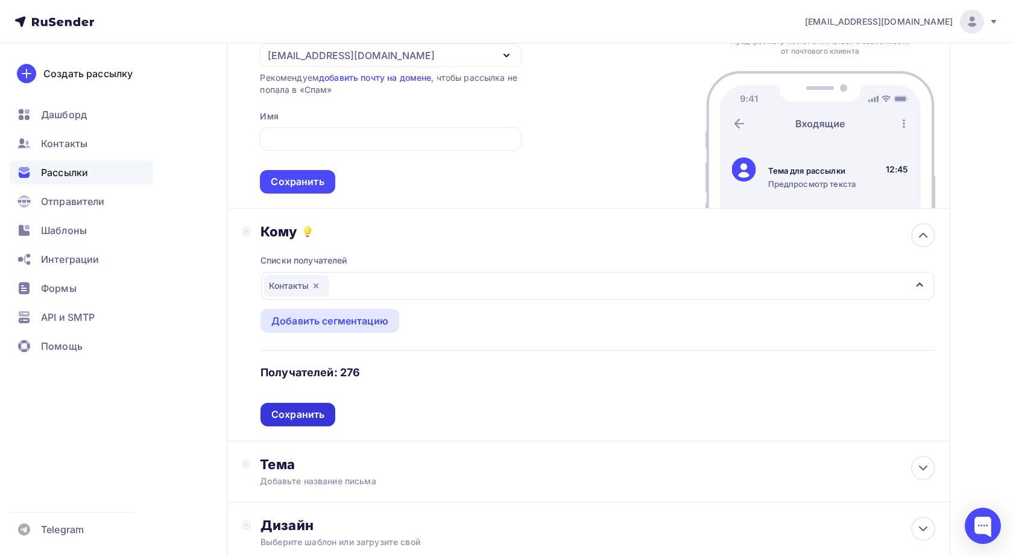
click at [297, 418] on div "Сохранить" at bounding box center [297, 414] width 53 height 14
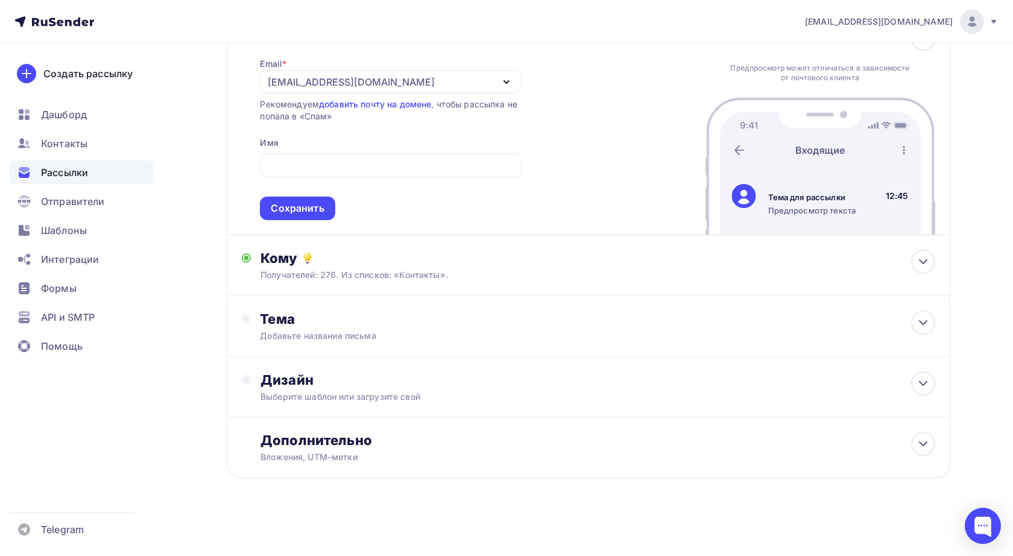
scroll to position [102, 0]
click at [927, 262] on icon at bounding box center [923, 261] width 14 height 14
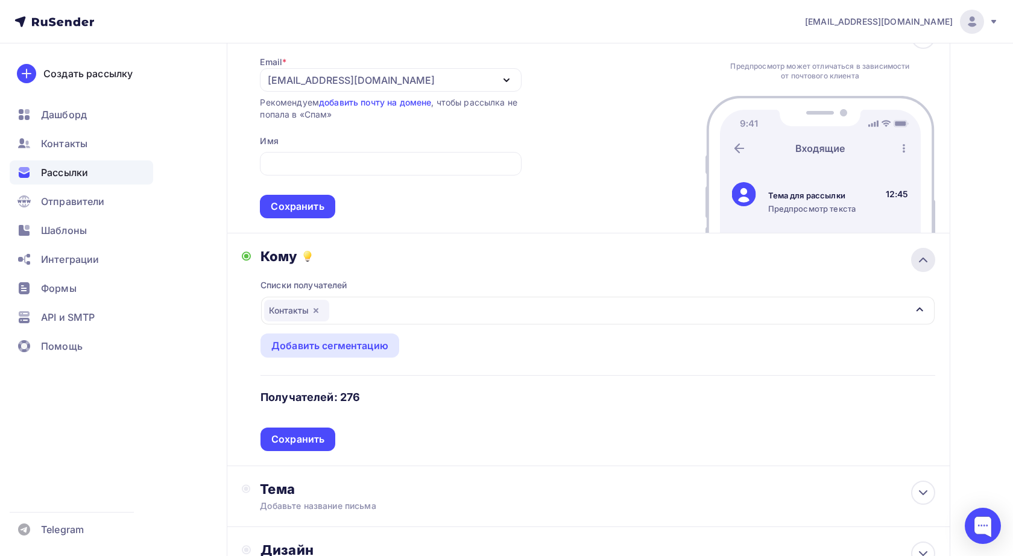
click at [918, 260] on icon at bounding box center [923, 260] width 14 height 14
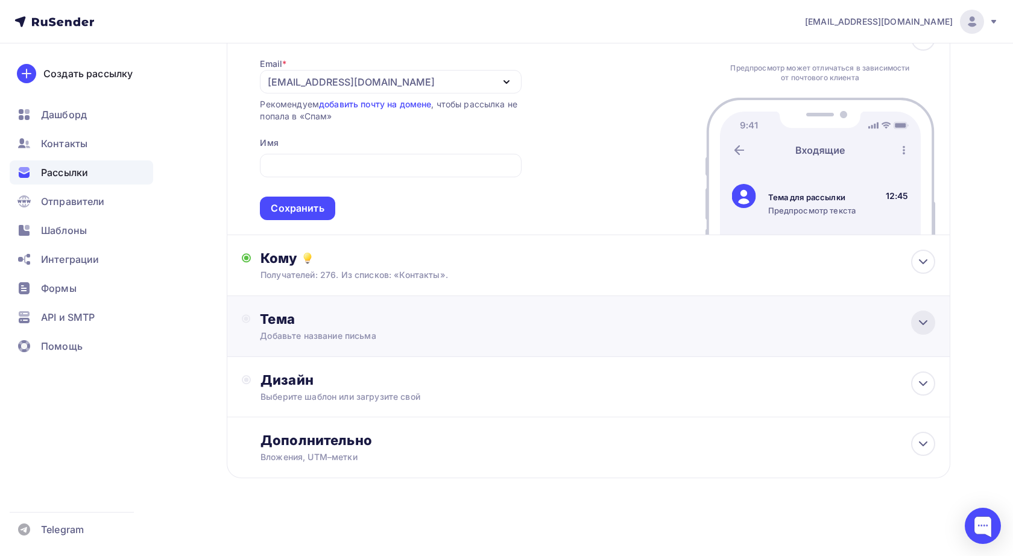
click at [922, 323] on icon at bounding box center [923, 322] width 14 height 14
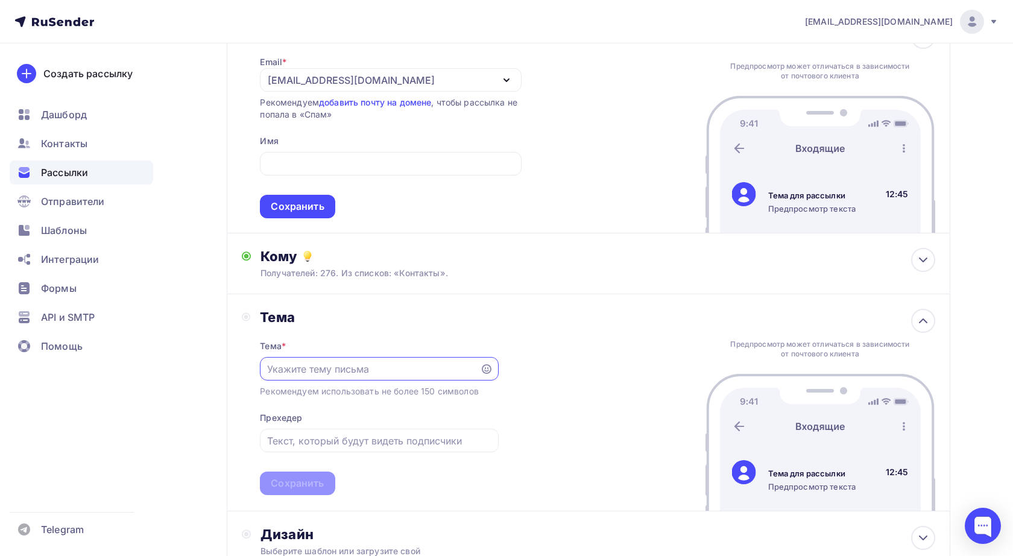
scroll to position [0, 0]
paste input "В ответе за мечту"
type input "В ответе за мечту"
click at [319, 485] on div "Сохранить" at bounding box center [297, 483] width 53 height 14
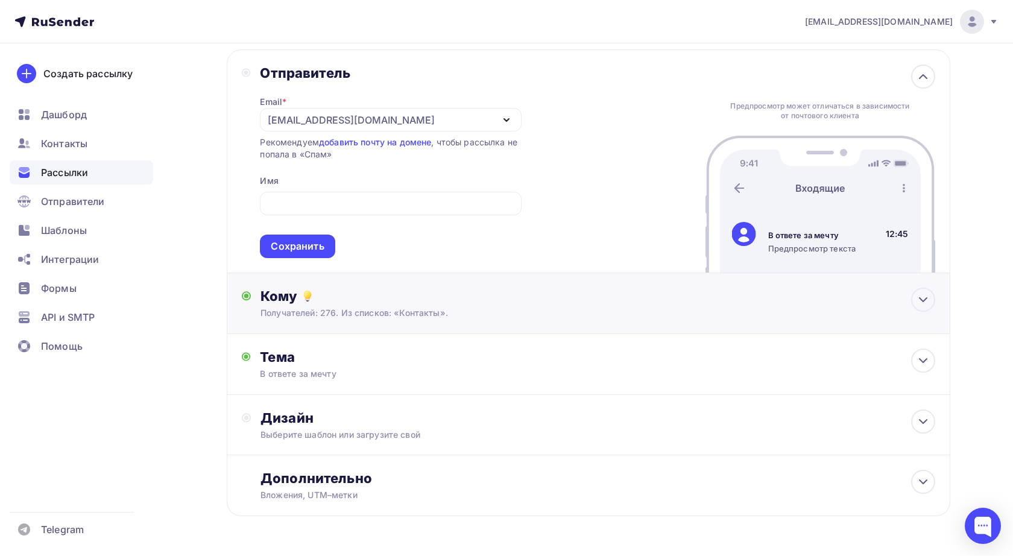
scroll to position [74, 0]
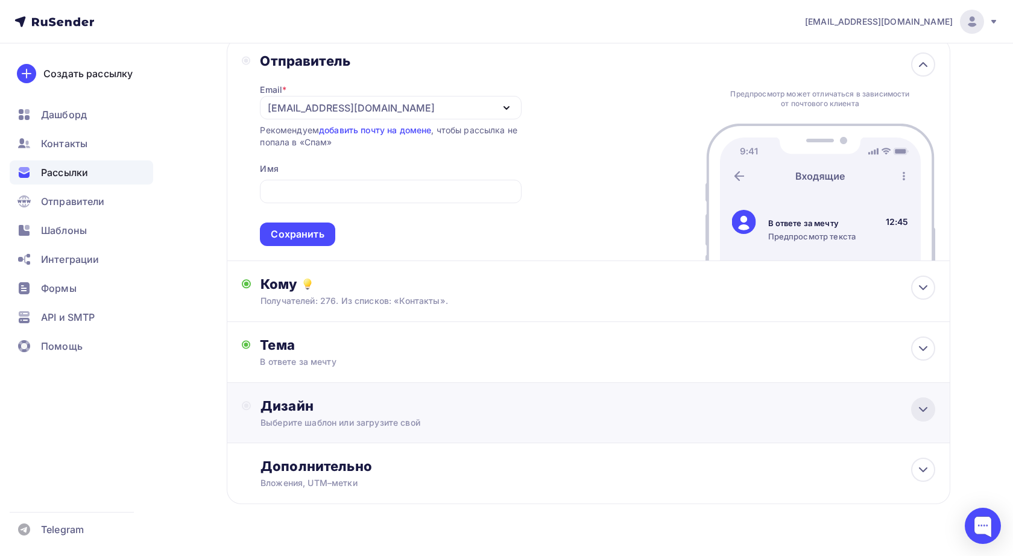
click at [931, 414] on div at bounding box center [923, 409] width 24 height 24
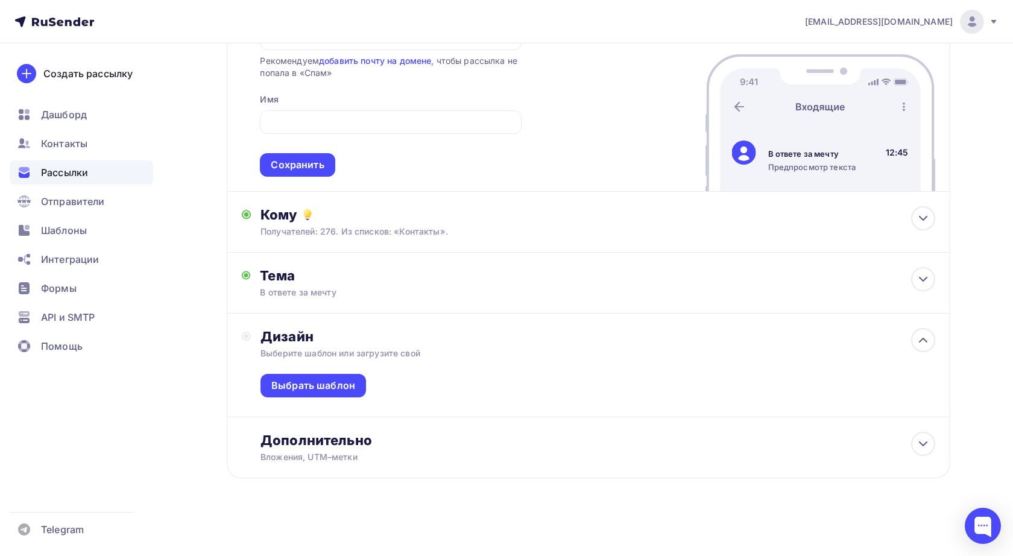
scroll to position [146, 0]
click at [344, 382] on div "Выбрать шаблон" at bounding box center [313, 386] width 84 height 14
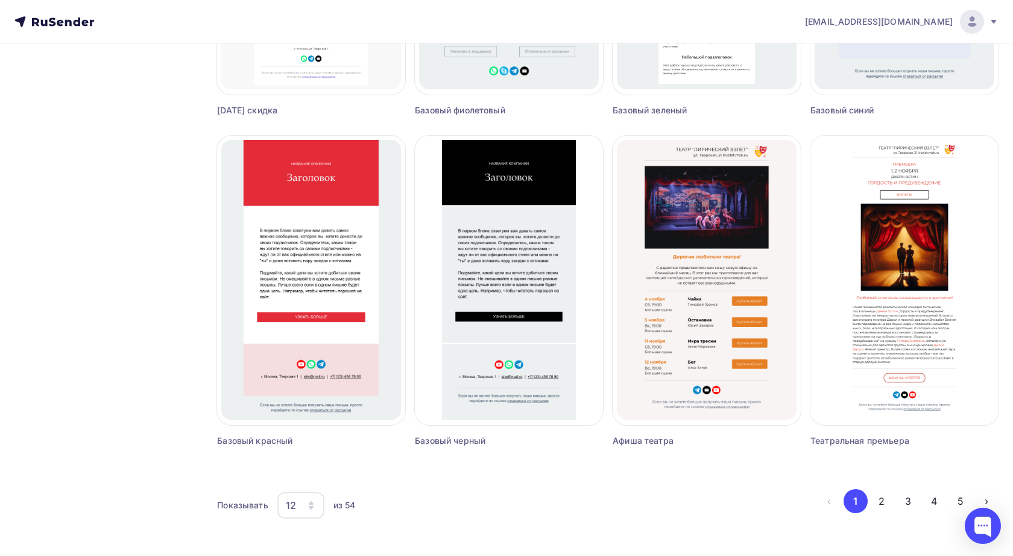
scroll to position [680, 0]
click at [881, 498] on button "2" at bounding box center [881, 501] width 24 height 24
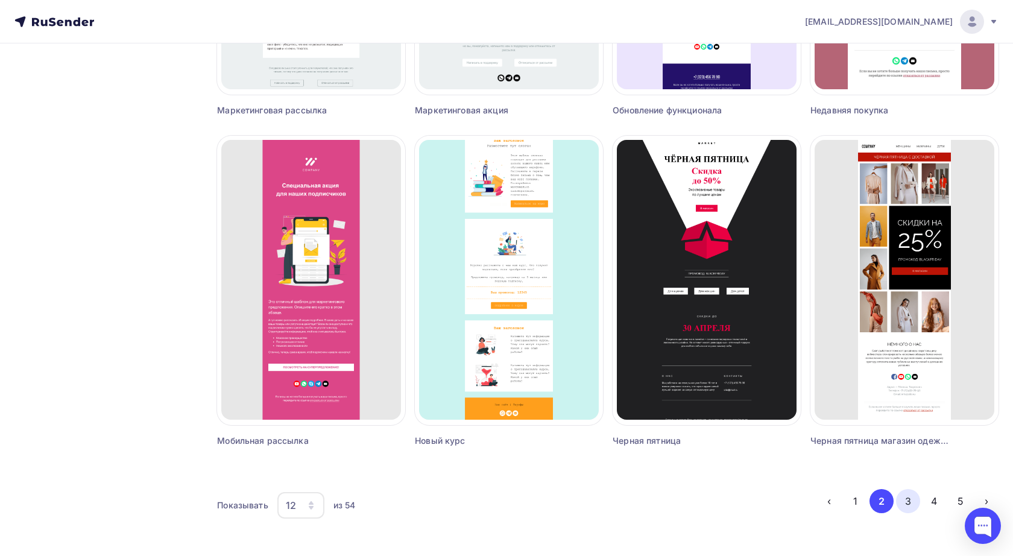
click at [908, 498] on button "3" at bounding box center [908, 501] width 24 height 24
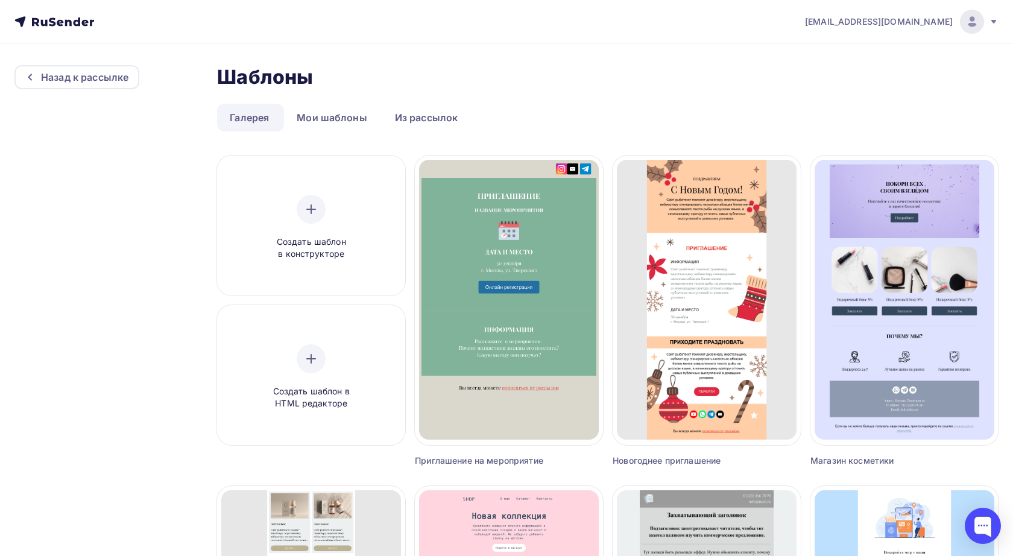
scroll to position [0, 0]
click at [313, 222] on div at bounding box center [311, 209] width 29 height 29
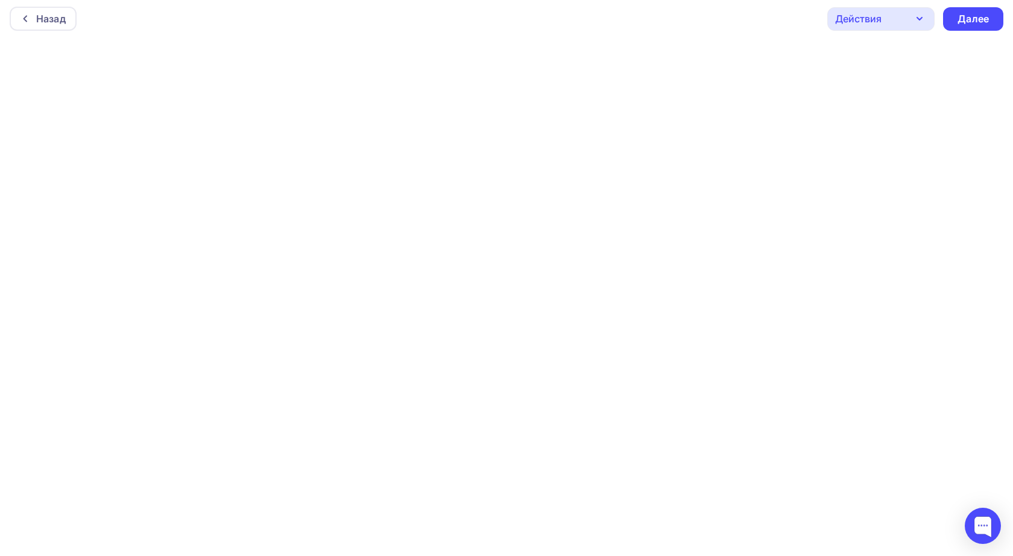
scroll to position [3, 0]
click at [24, 13] on div "Назад" at bounding box center [43, 19] width 67 height 24
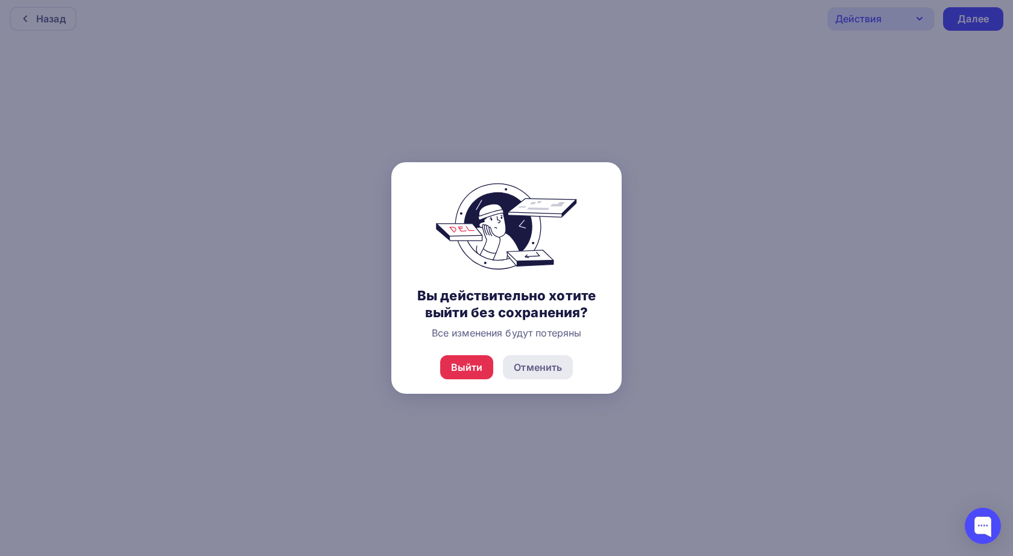
click at [533, 374] on div "Отменить" at bounding box center [538, 367] width 48 height 14
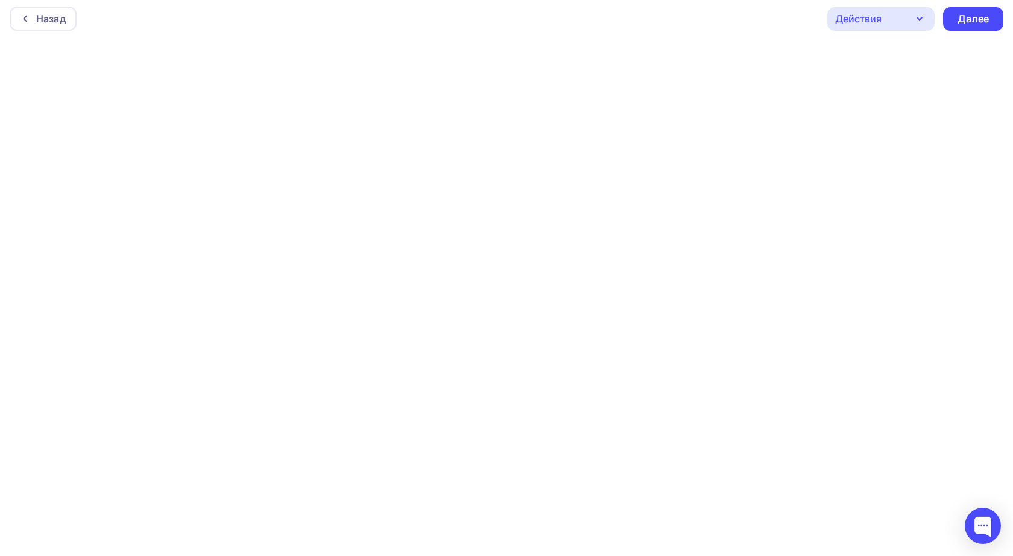
click at [921, 19] on icon "button" at bounding box center [919, 18] width 5 height 2
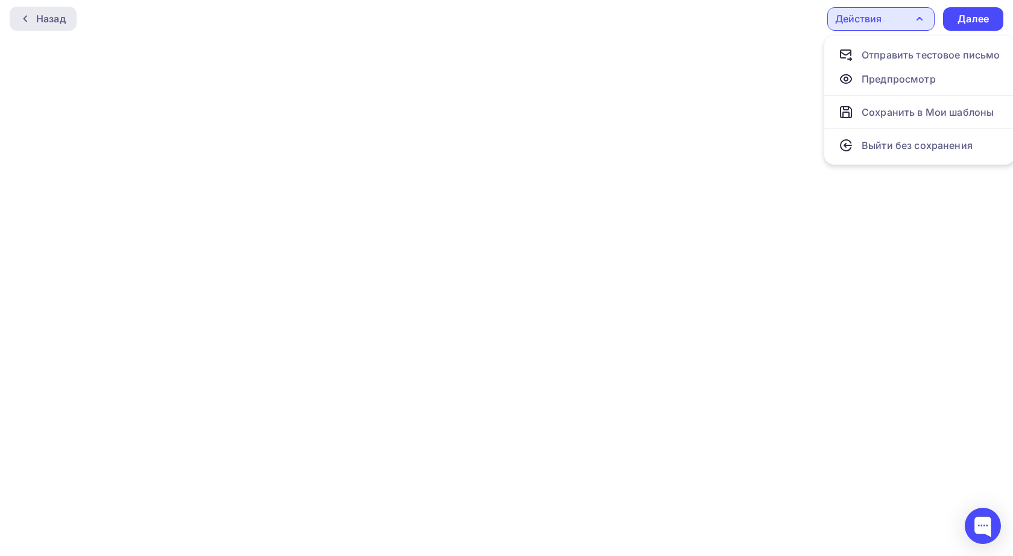
click at [34, 22] on div at bounding box center [28, 19] width 16 height 10
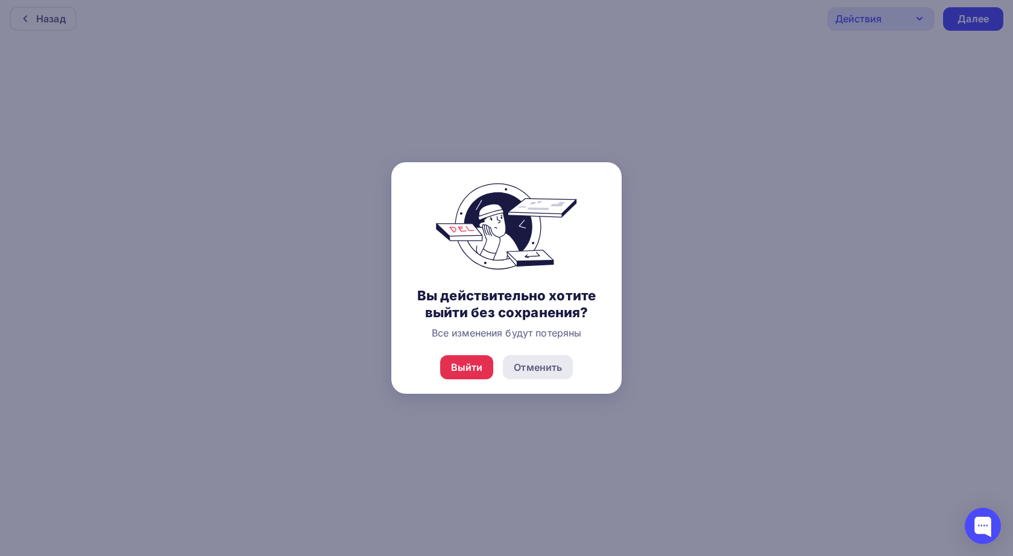
click at [548, 374] on div "Отменить" at bounding box center [538, 367] width 48 height 14
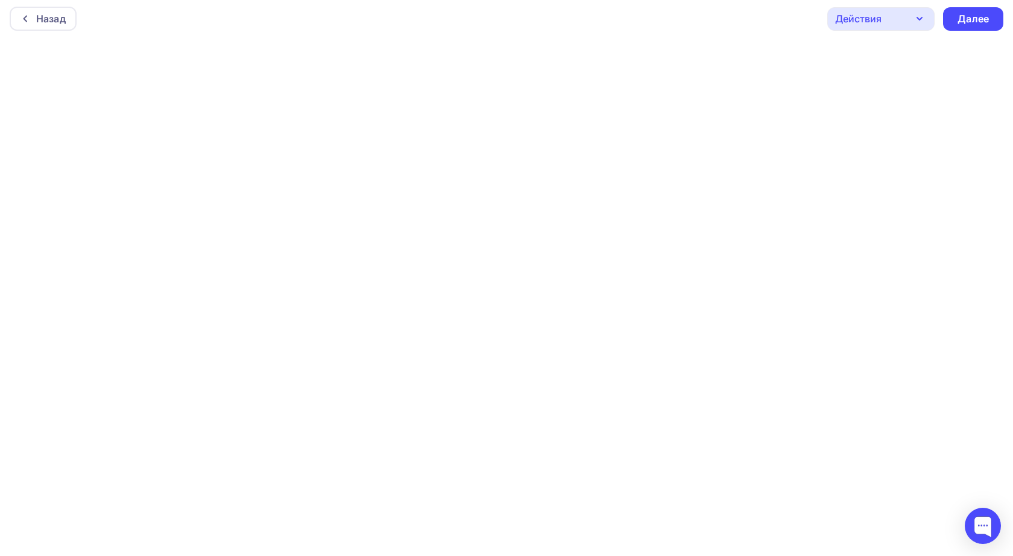
click at [915, 15] on icon "button" at bounding box center [919, 18] width 14 height 14
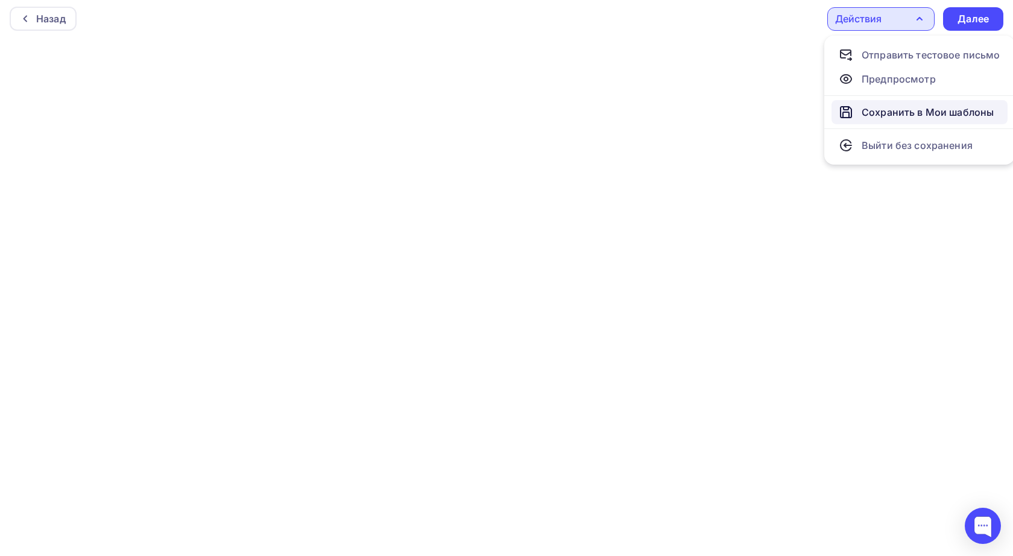
click at [893, 113] on div "Сохранить в Мои шаблоны" at bounding box center [927, 112] width 132 height 14
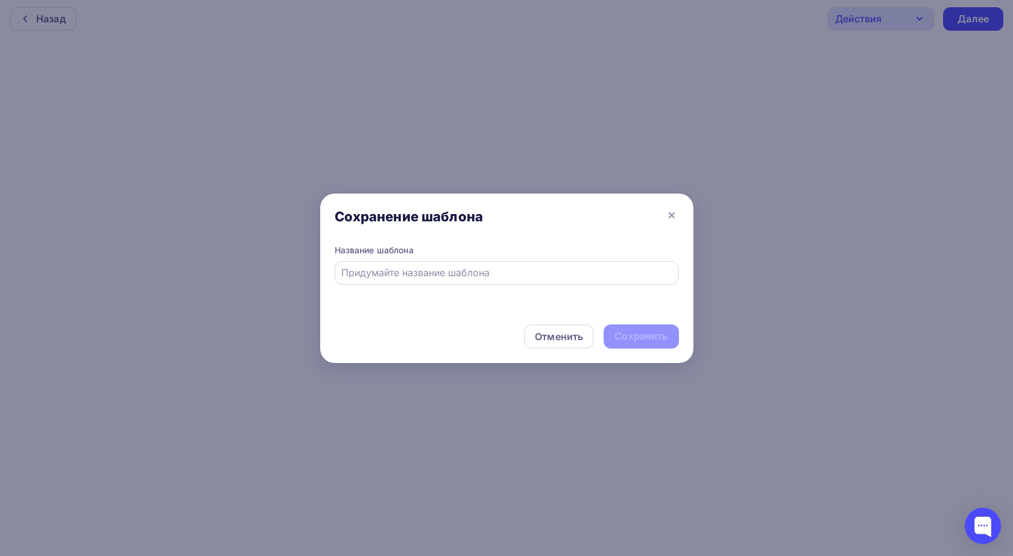
click at [423, 274] on input "text" at bounding box center [506, 272] width 330 height 14
type input "Рассылка регистрация на мероприятие"
click at [660, 332] on div "Сохранить" at bounding box center [640, 336] width 53 height 14
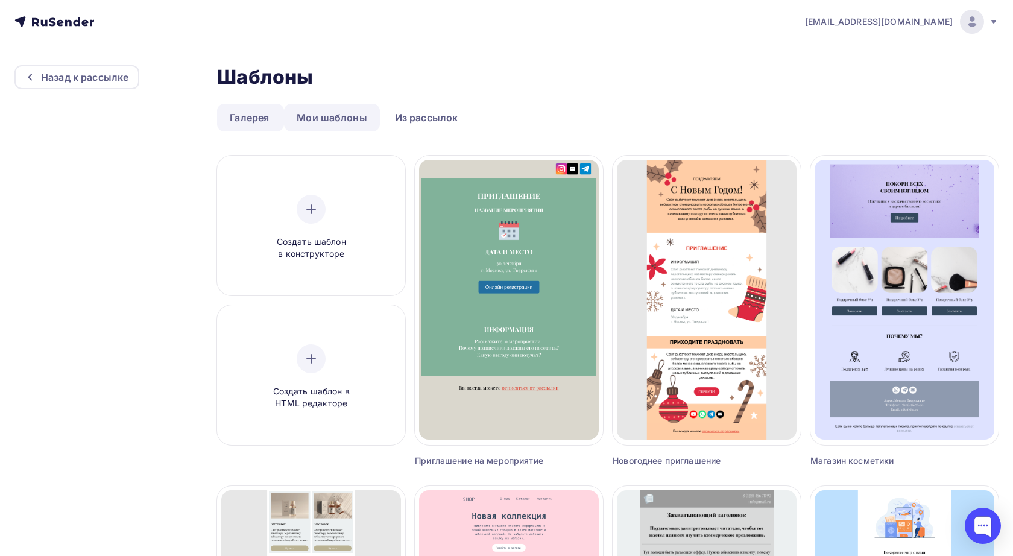
click at [330, 113] on link "Мои шаблоны" at bounding box center [332, 118] width 96 height 28
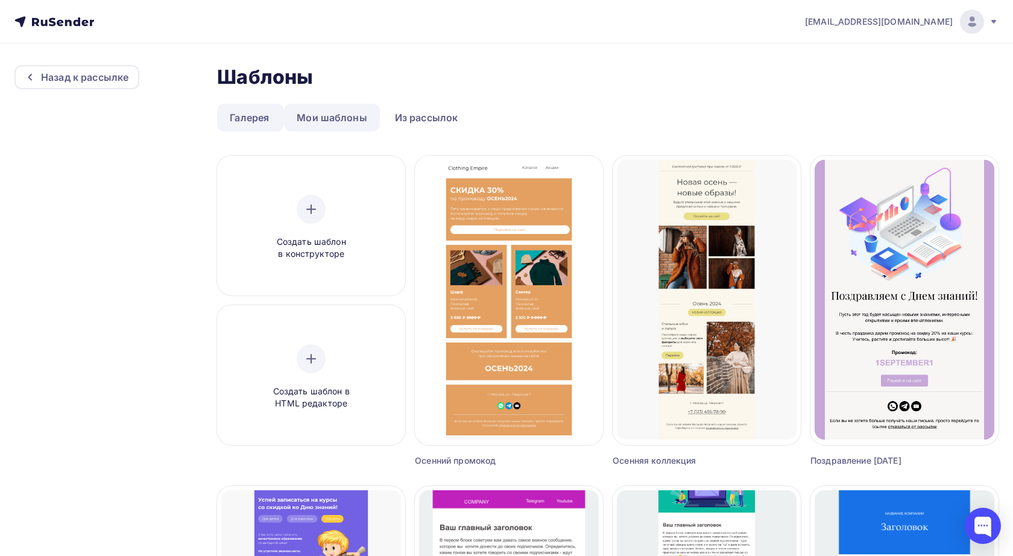
click at [336, 119] on link "Мои шаблоны" at bounding box center [332, 118] width 96 height 28
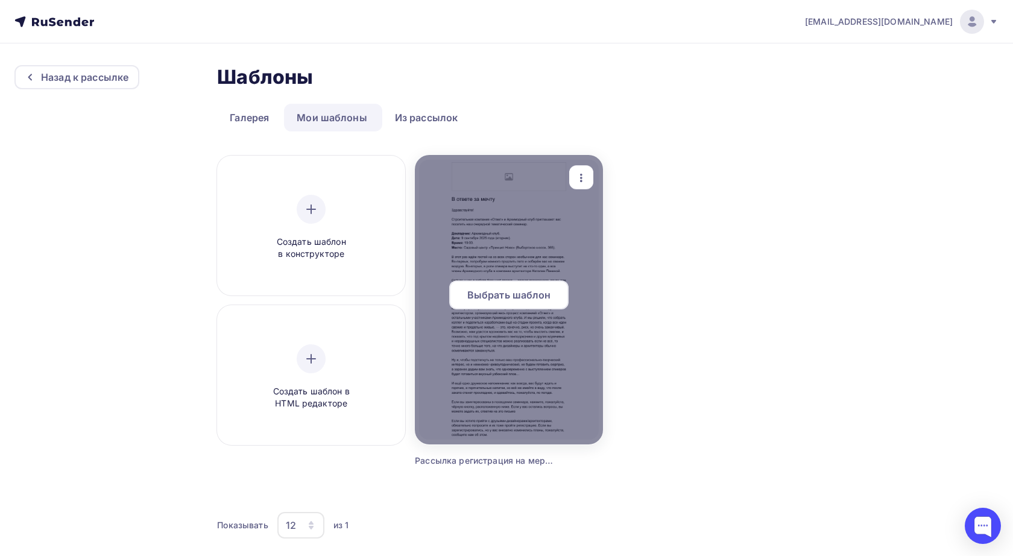
click at [496, 297] on span "Выбрать шаблон" at bounding box center [509, 295] width 84 height 14
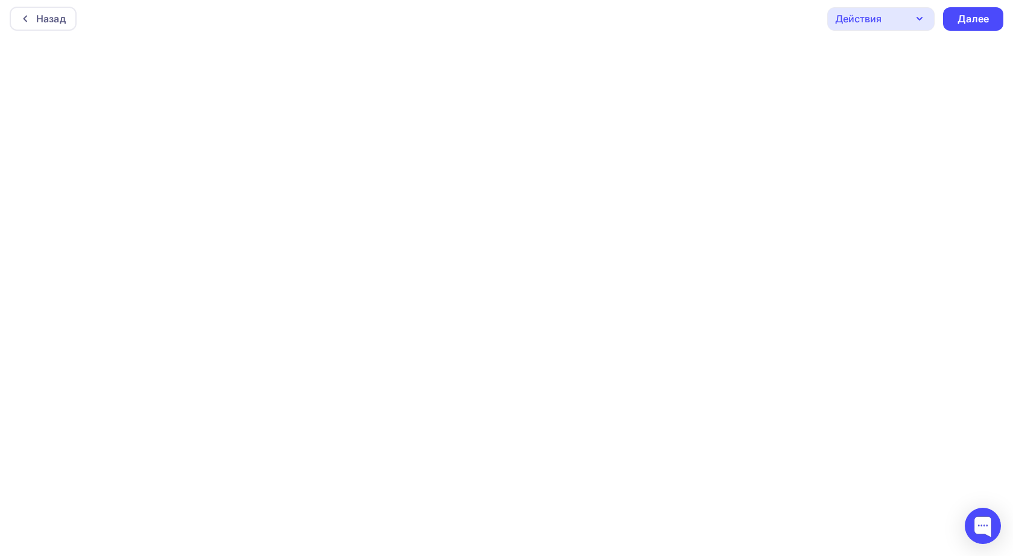
scroll to position [3, 0]
click at [923, 17] on icon "button" at bounding box center [919, 18] width 14 height 14
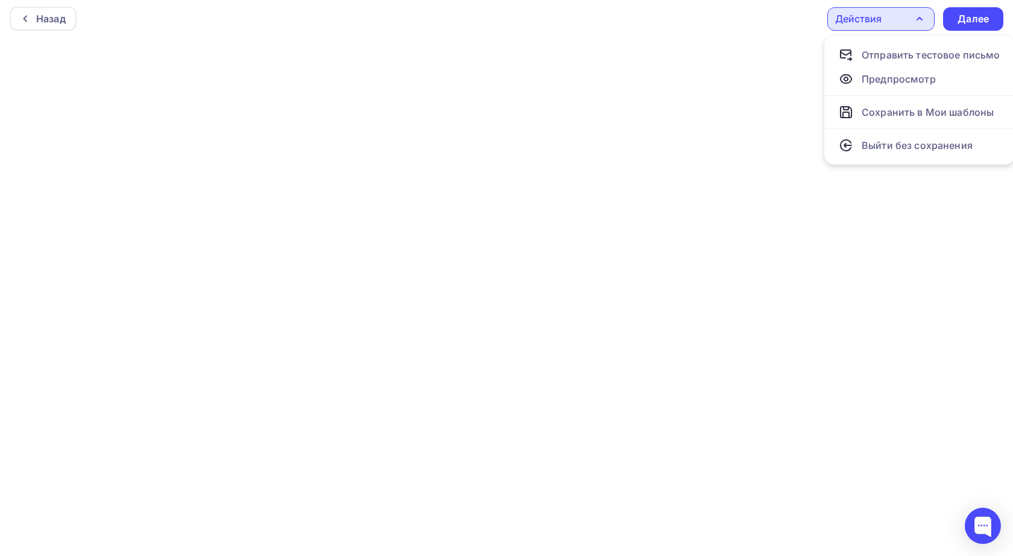
click at [787, 17] on div "Назад Действия Отправить тестовое письмо Предпросмотр Сохранить в Мои шаблоны В…" at bounding box center [506, 18] width 1013 height 43
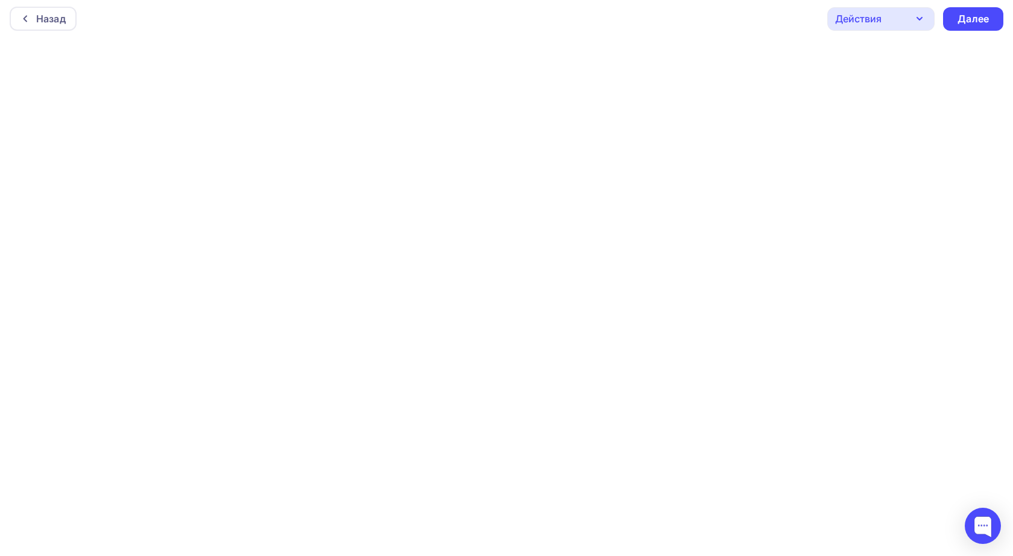
click at [899, 25] on div "Действия" at bounding box center [880, 19] width 107 height 24
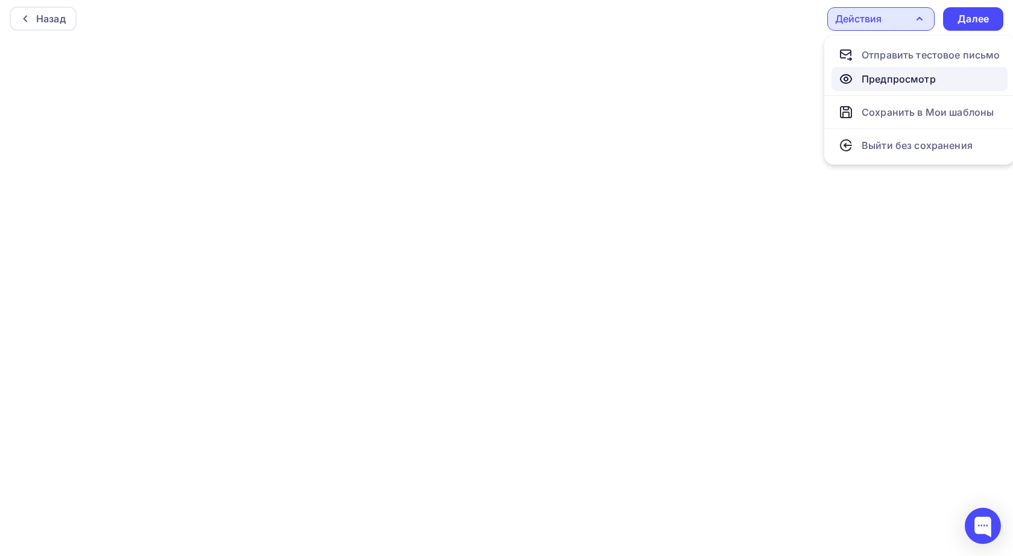
click at [870, 80] on div "Предпросмотр" at bounding box center [898, 79] width 74 height 14
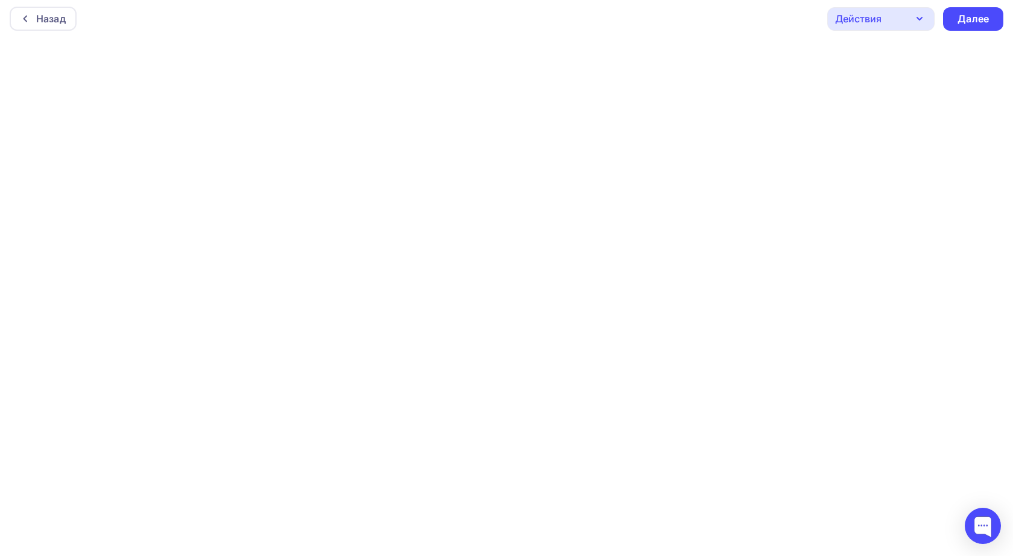
click at [911, 16] on div "Действия" at bounding box center [880, 19] width 107 height 24
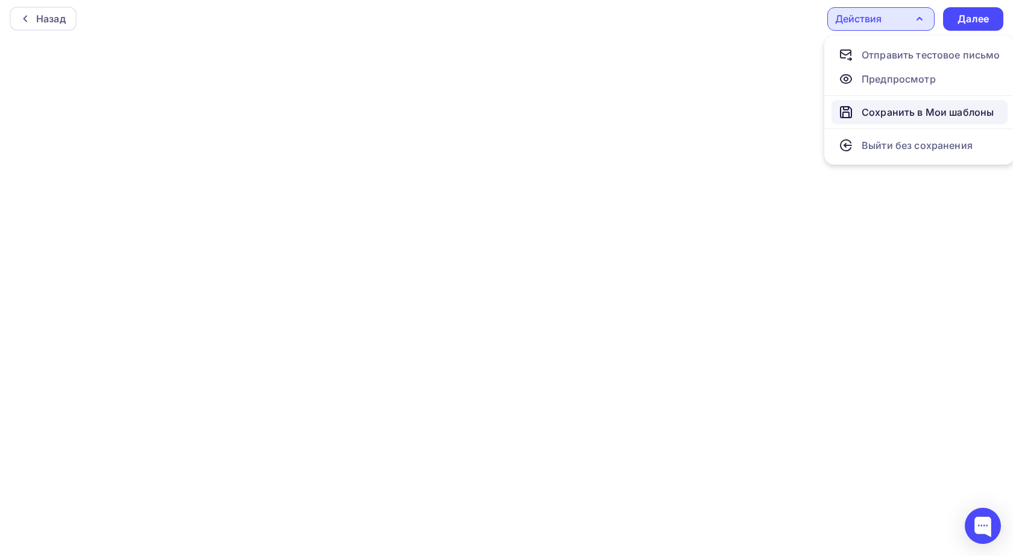
click at [908, 113] on div "Сохранить в Мои шаблоны" at bounding box center [927, 112] width 132 height 14
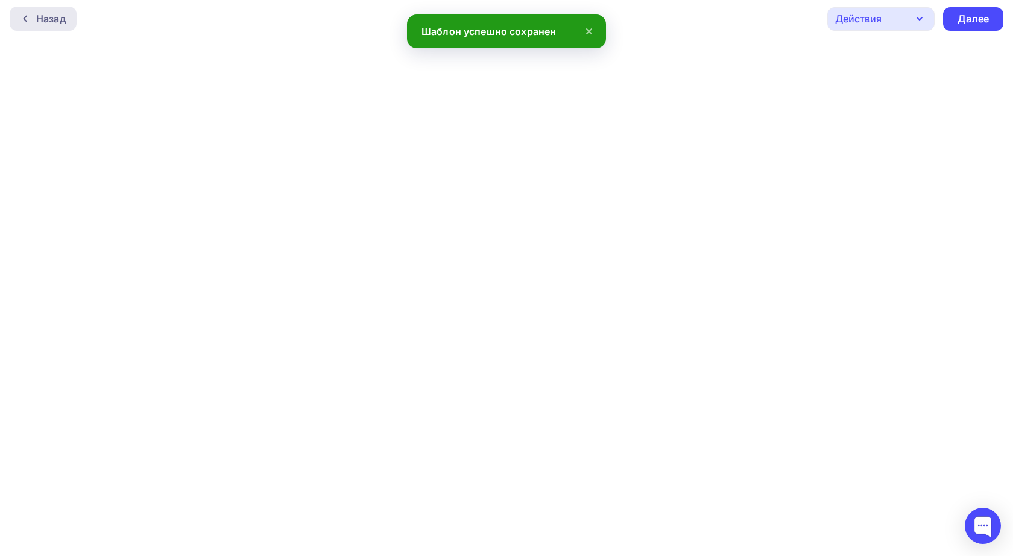
click at [53, 22] on div "Назад" at bounding box center [51, 18] width 30 height 14
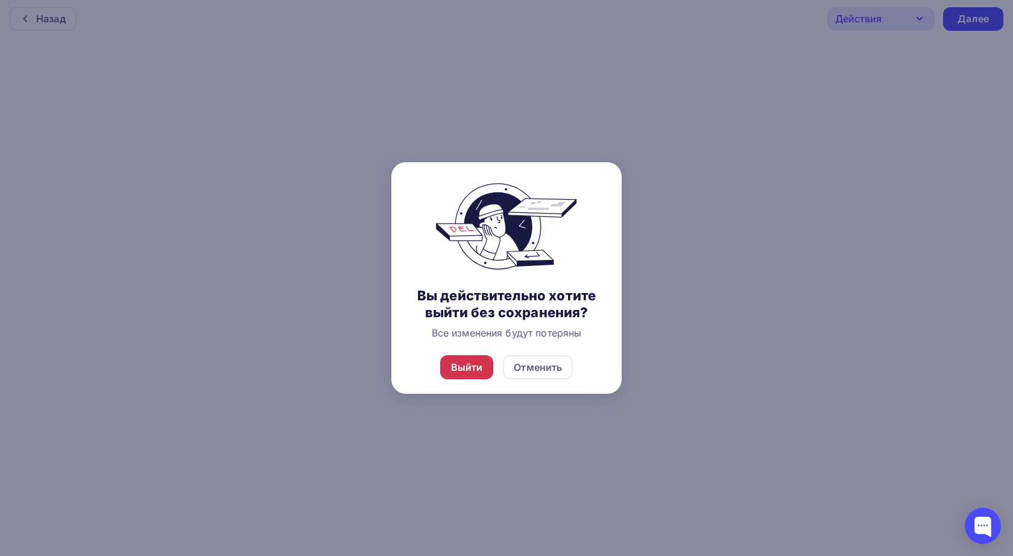
click at [457, 374] on div "Выйти" at bounding box center [467, 367] width 32 height 14
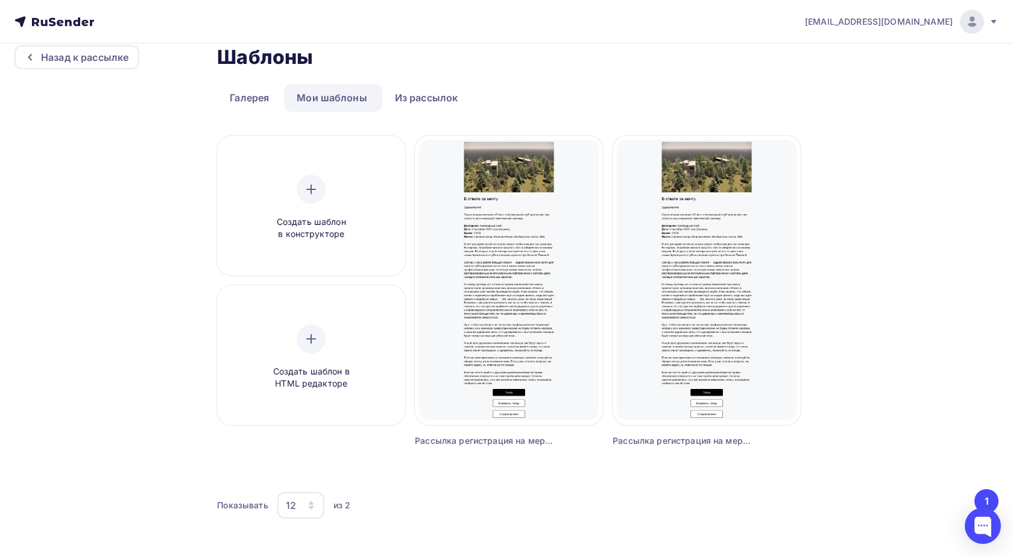
scroll to position [20, 0]
click at [978, 525] on div at bounding box center [982, 525] width 36 height 36
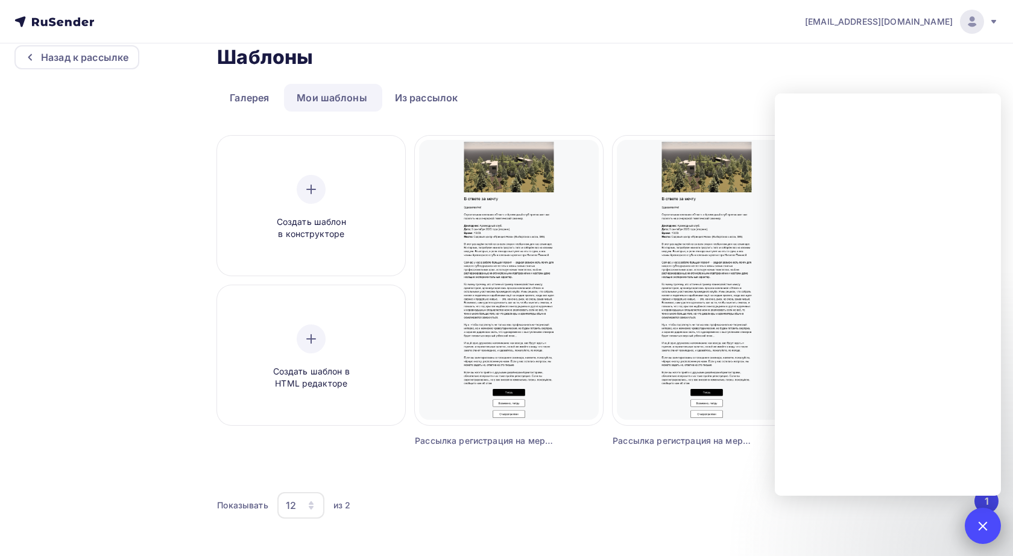
click at [978, 525] on div at bounding box center [982, 525] width 16 height 16
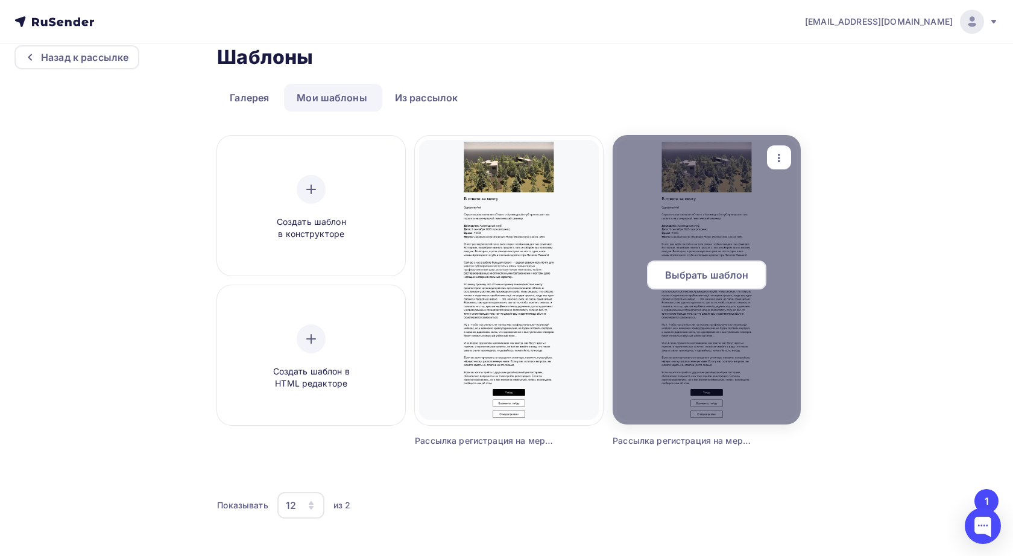
click at [711, 275] on span "Выбрать шаблон" at bounding box center [707, 275] width 84 height 14
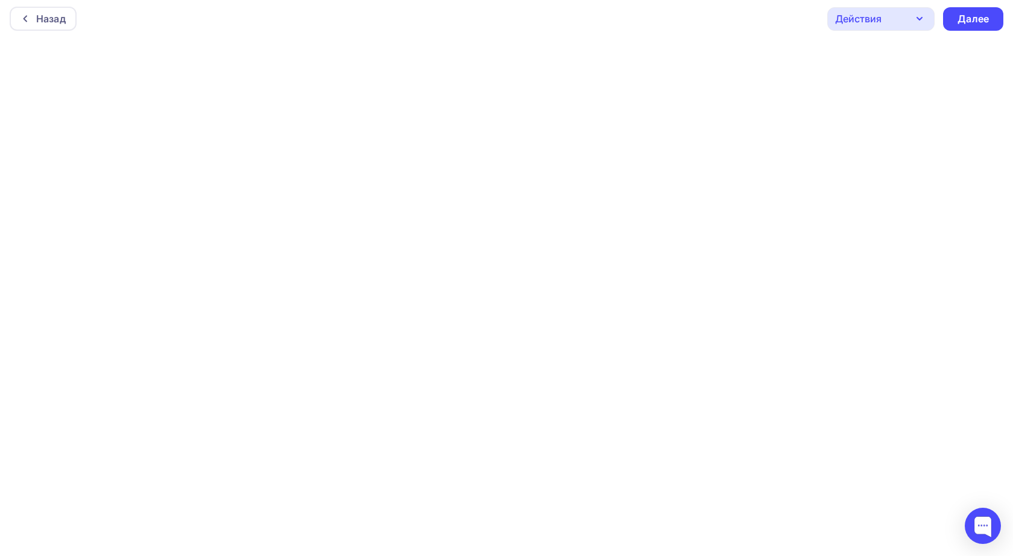
scroll to position [3, 0]
click at [915, 17] on icon "button" at bounding box center [919, 18] width 14 height 14
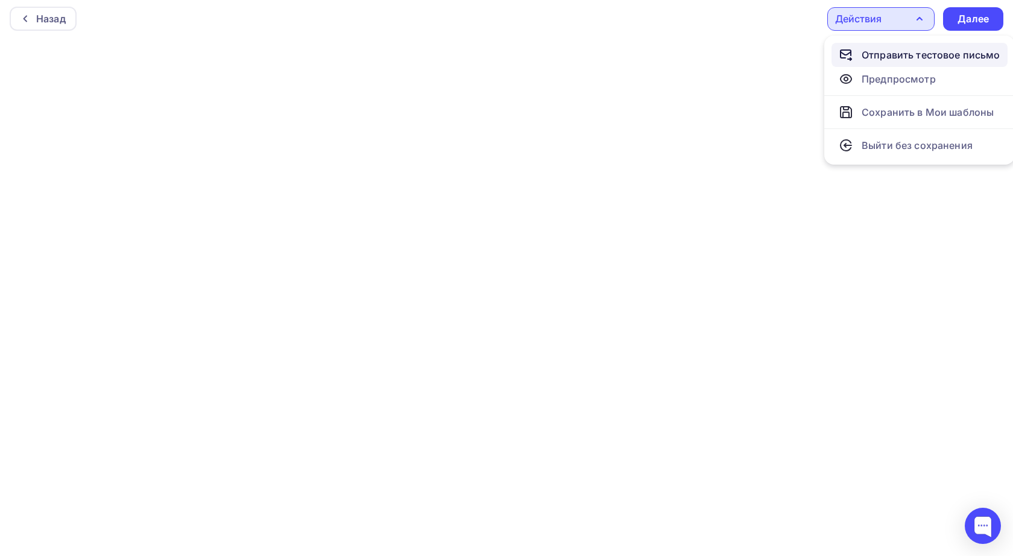
click at [885, 52] on div "Отправить тестовое письмо" at bounding box center [930, 55] width 139 height 14
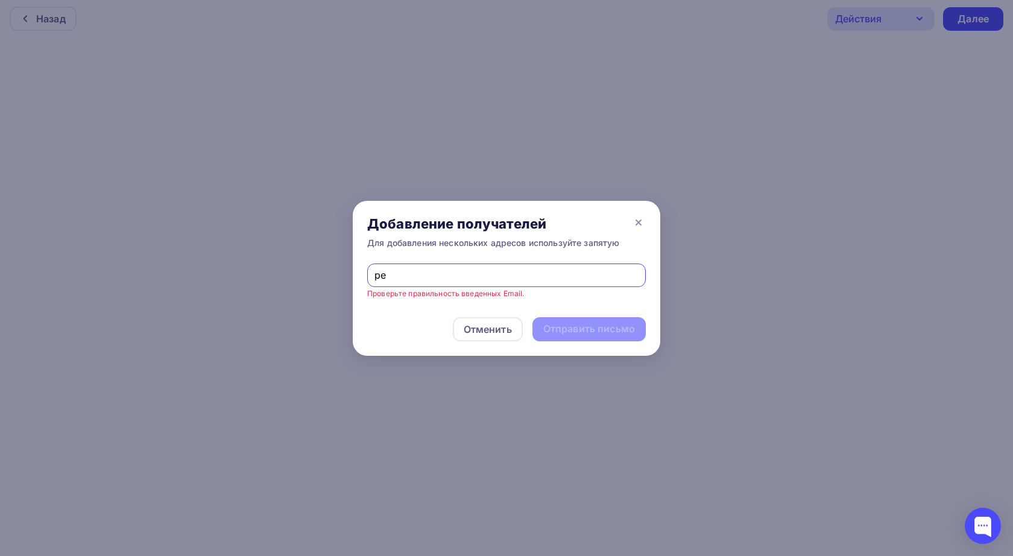
type input "p"
type input "admin@"
type input "[EMAIL_ADDRESS][DOMAIN_NAME]"
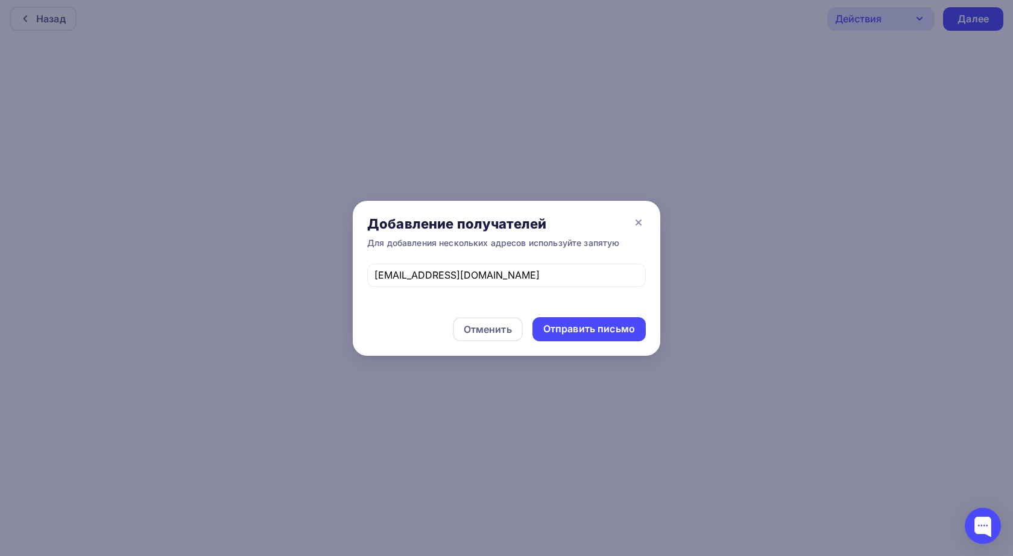
click at [530, 242] on div "Для добавления нескольких адресов используйте запятую" at bounding box center [493, 243] width 252 height 12
click at [574, 328] on div "Отправить письмо" at bounding box center [589, 329] width 92 height 14
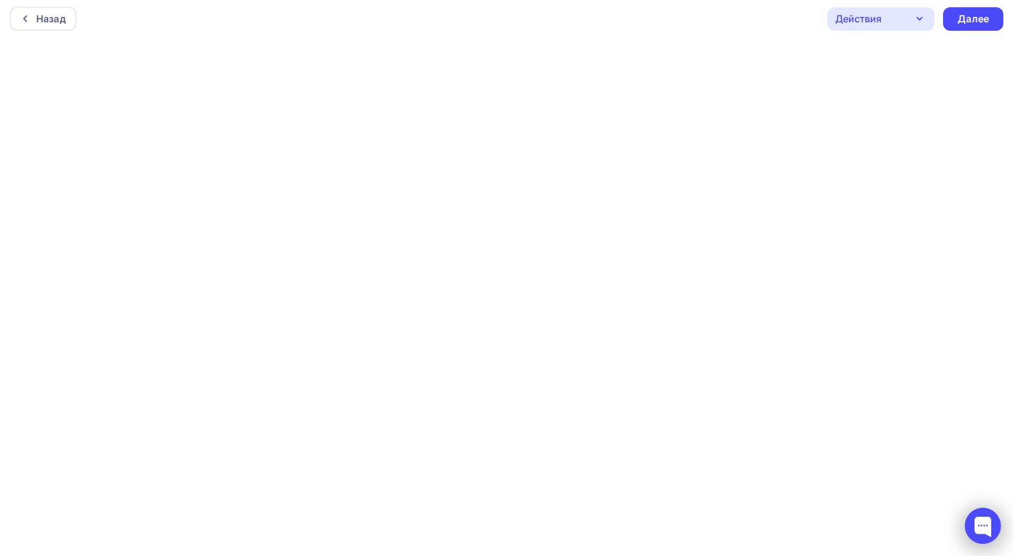
click at [982, 521] on div at bounding box center [982, 525] width 36 height 36
